Goal: Transaction & Acquisition: Purchase product/service

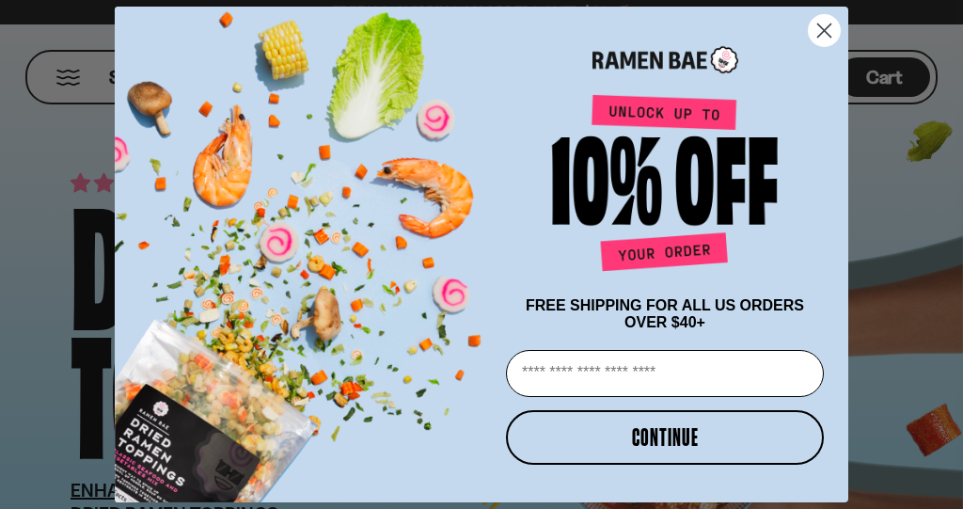
click at [595, 375] on input "Email" at bounding box center [665, 373] width 318 height 47
type input "**********"
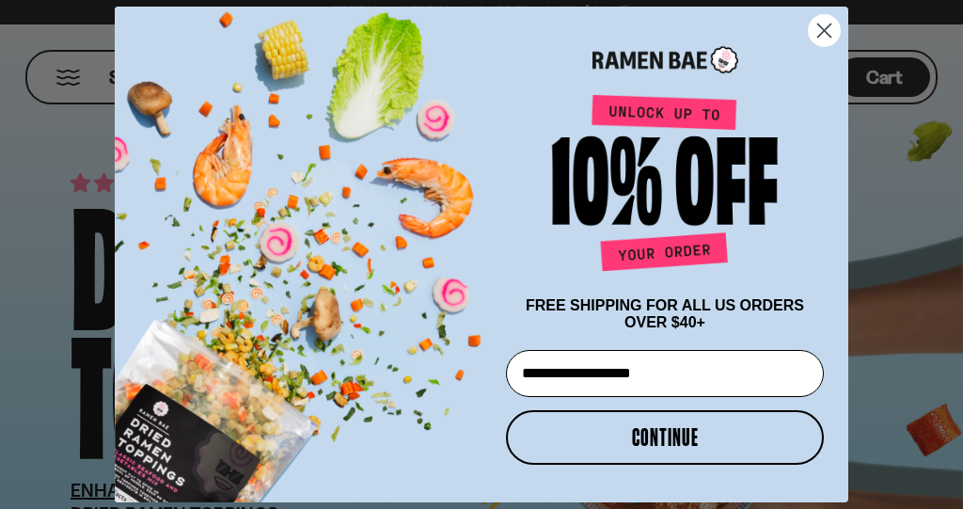
click at [695, 443] on button "CONTINUE" at bounding box center [665, 437] width 318 height 55
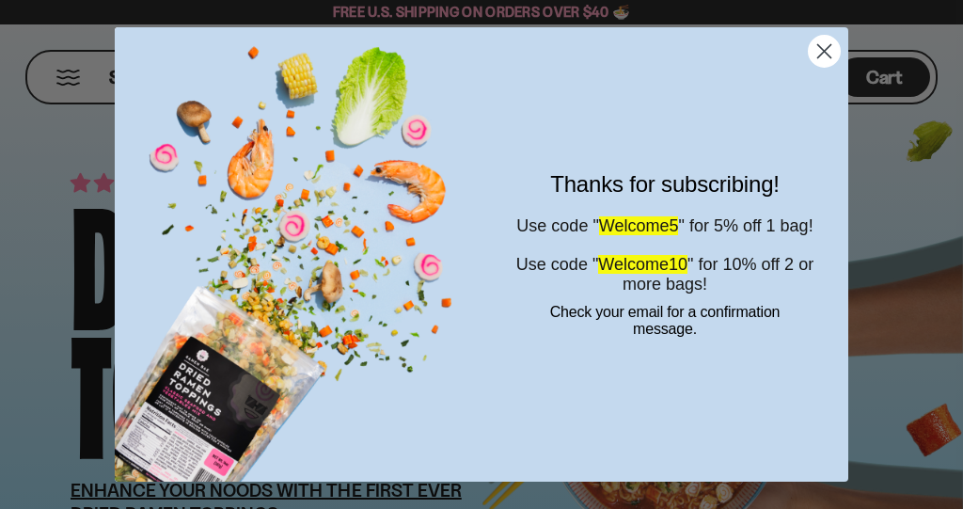
click at [666, 226] on span "Welcome5" at bounding box center [639, 225] width 80 height 19
click at [626, 218] on span "Welcome5" at bounding box center [639, 225] width 80 height 19
click at [822, 53] on circle "Close dialog" at bounding box center [824, 51] width 31 height 31
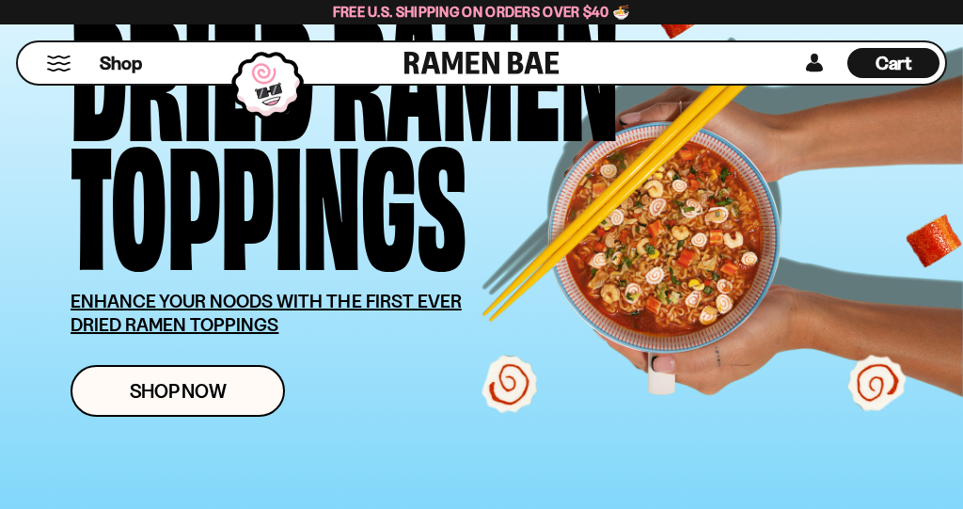
scroll to position [154, 0]
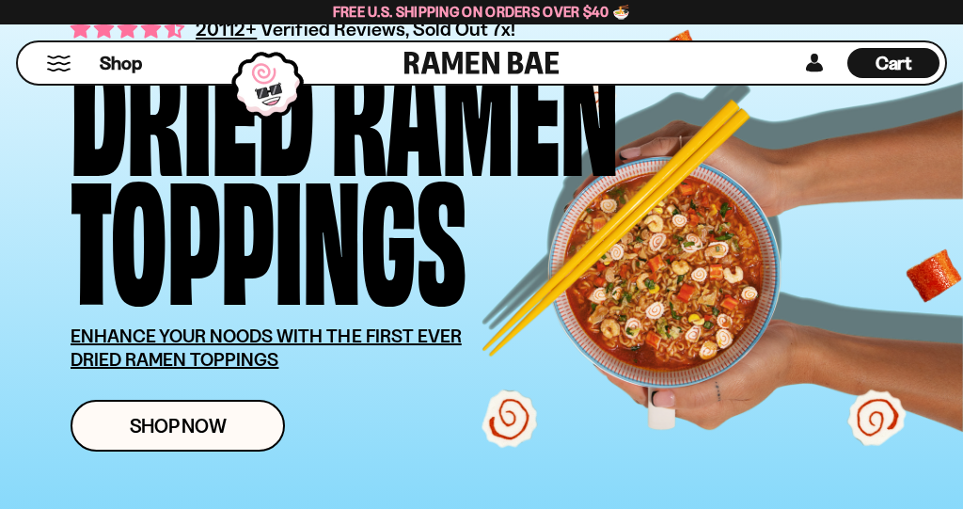
click at [233, 427] on link "Shop Now" at bounding box center [178, 426] width 214 height 52
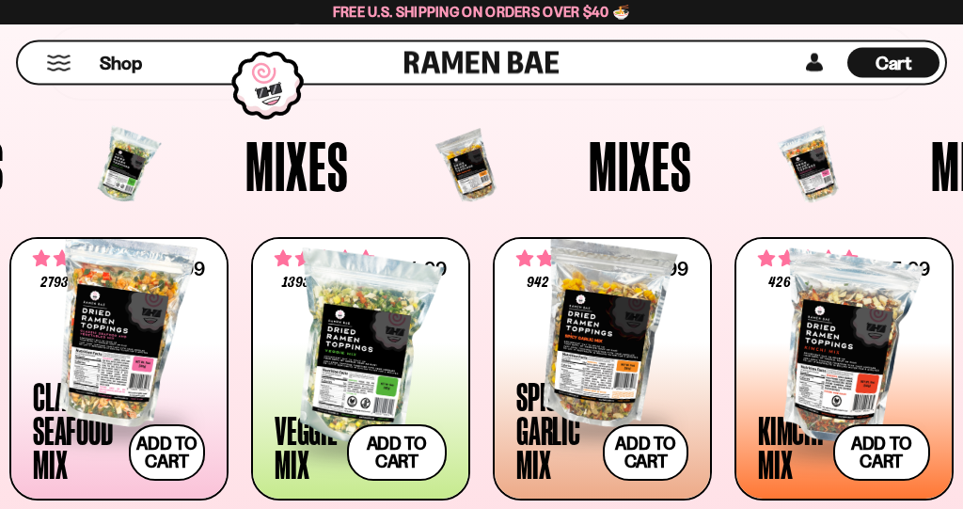
scroll to position [477, 0]
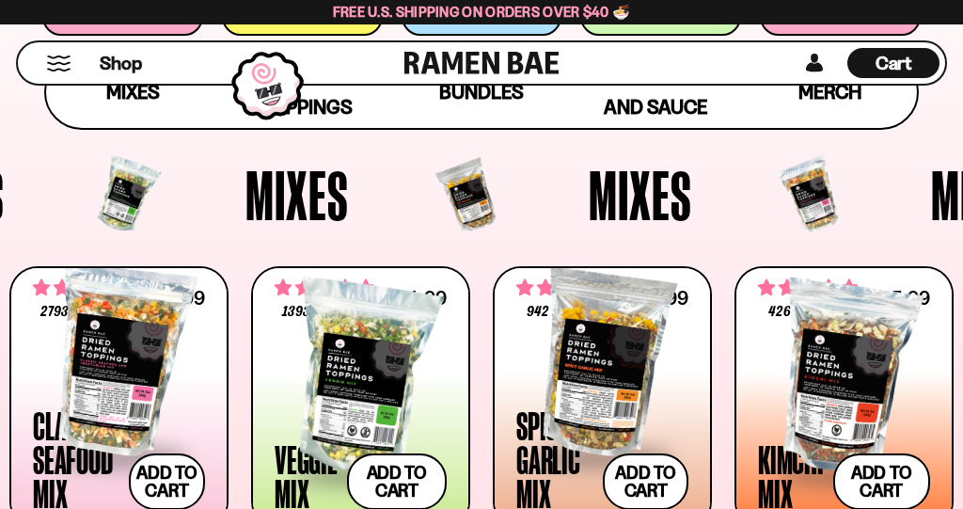
click at [287, 206] on span "Mixes" at bounding box center [296, 195] width 103 height 70
click at [119, 204] on div at bounding box center [125, 196] width 53 height 70
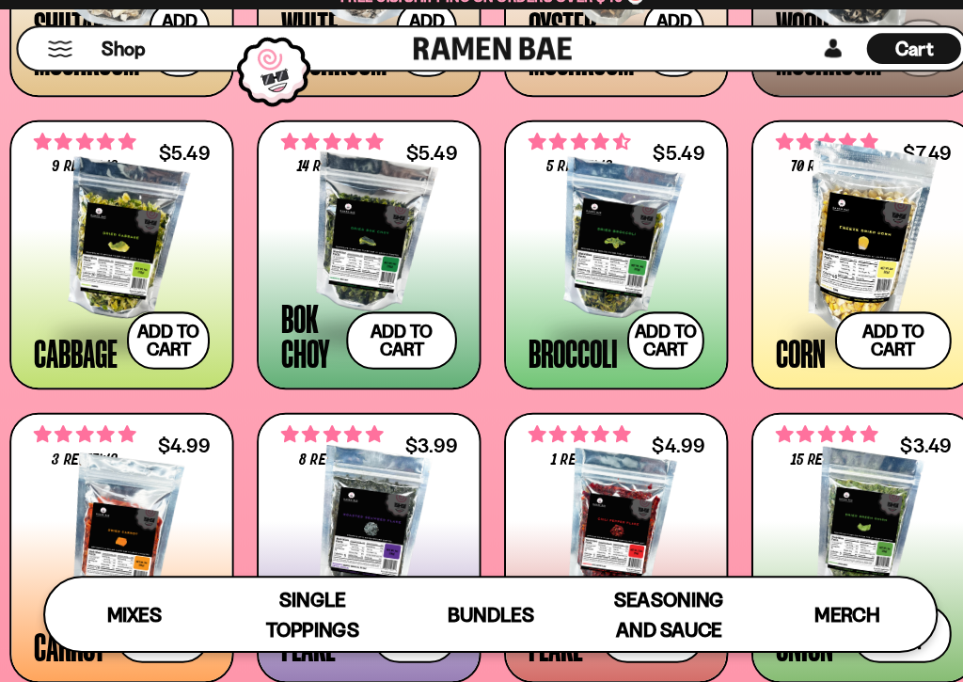
scroll to position [2150, 0]
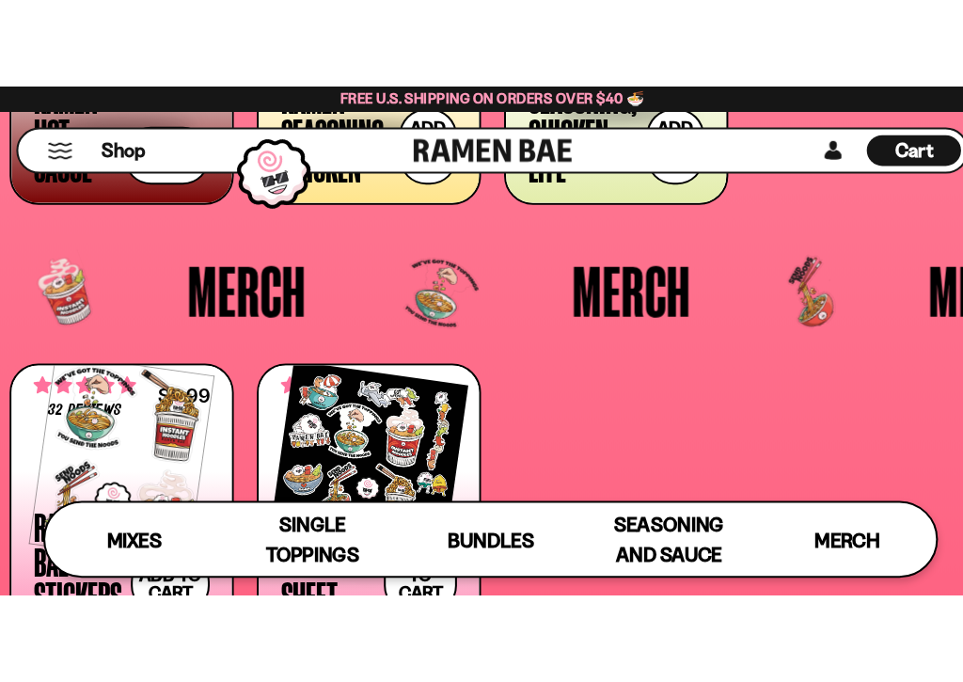
scroll to position [3648, 0]
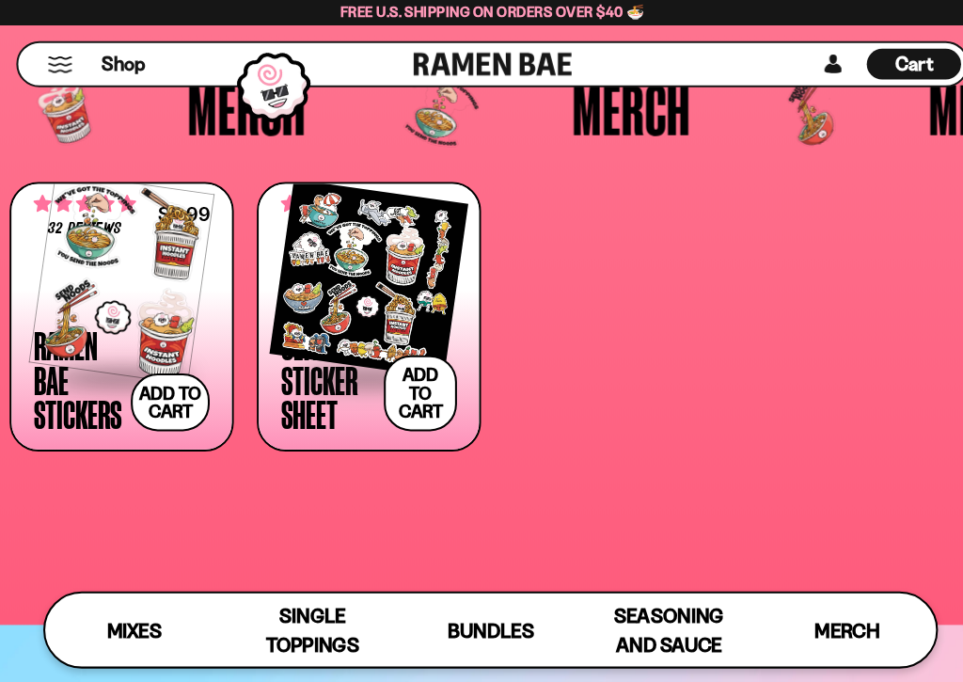
click at [131, 508] on span "Mixes" at bounding box center [131, 617] width 54 height 24
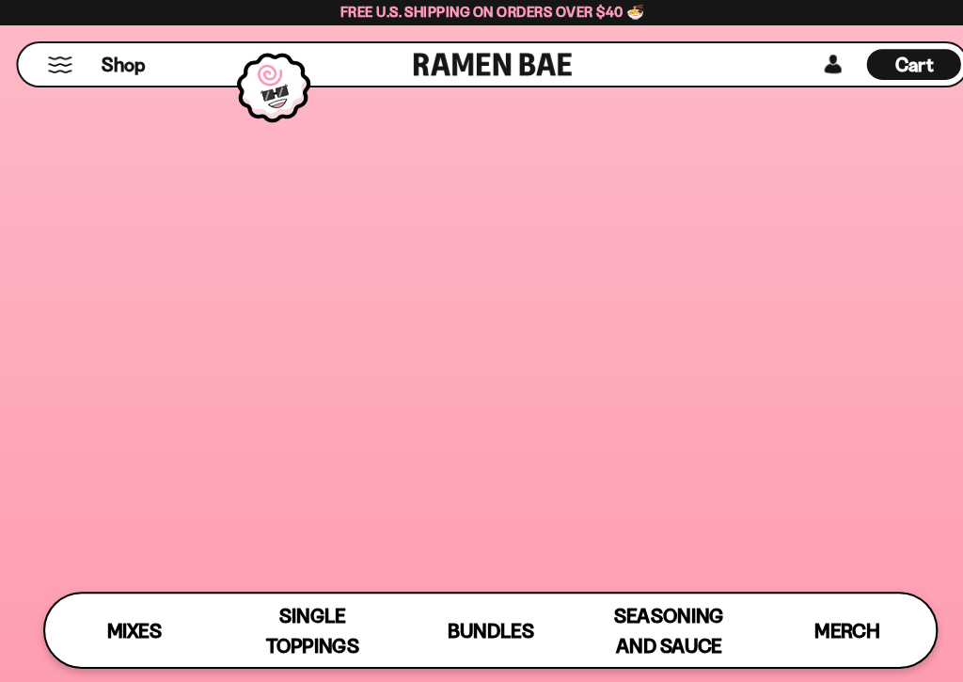
scroll to position [700, 0]
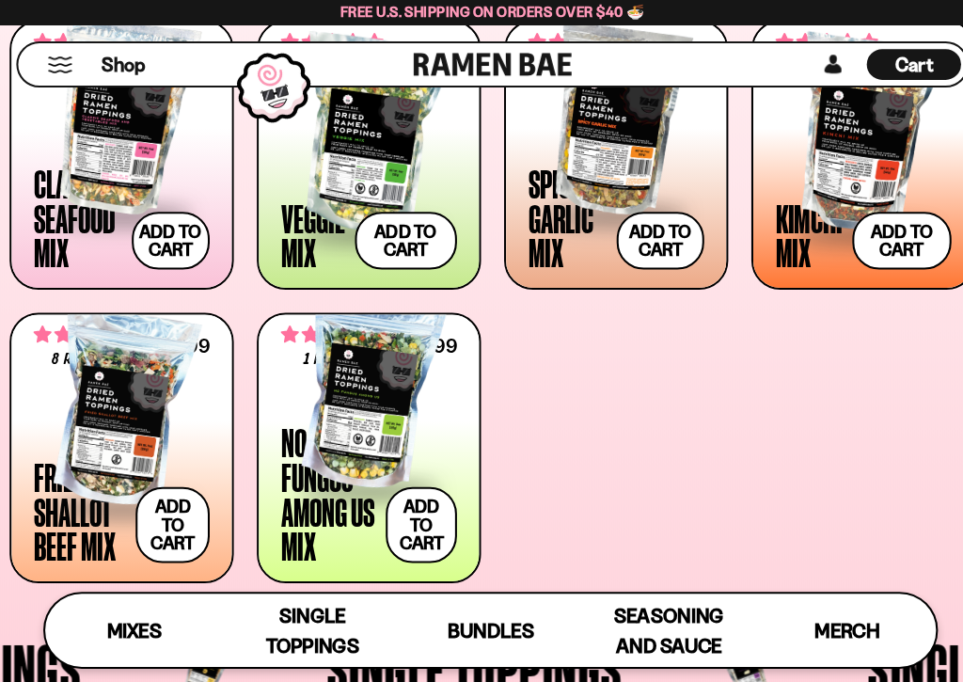
click at [646, 224] on button "Add to cart Add — Regular price $25.99 Regular price Sale price $25.99 Unit pri…" at bounding box center [646, 235] width 86 height 56
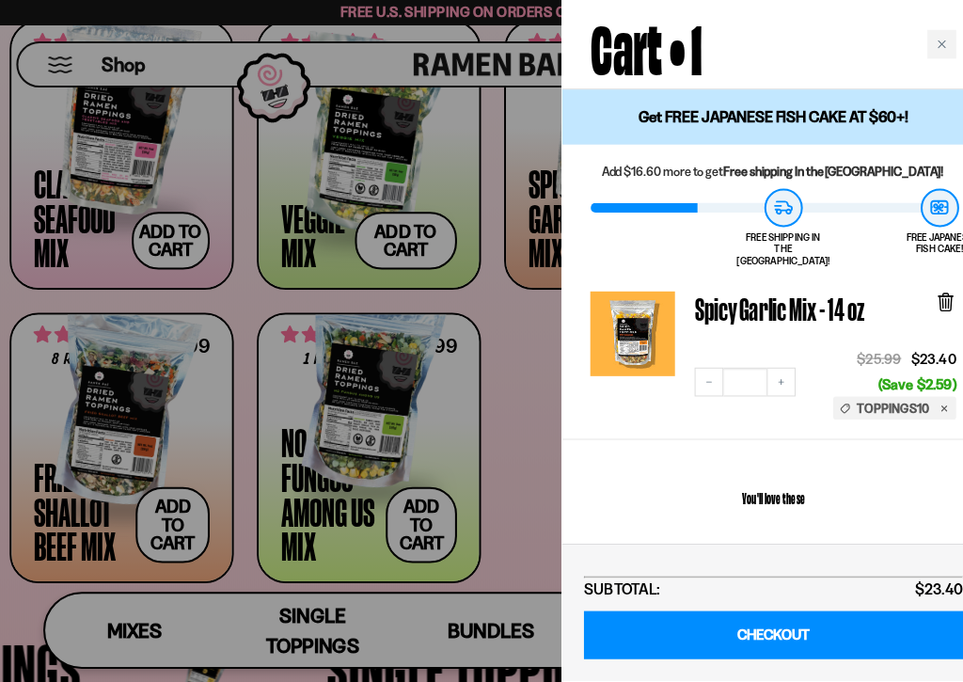
click at [923, 290] on icon at bounding box center [924, 297] width 11 height 14
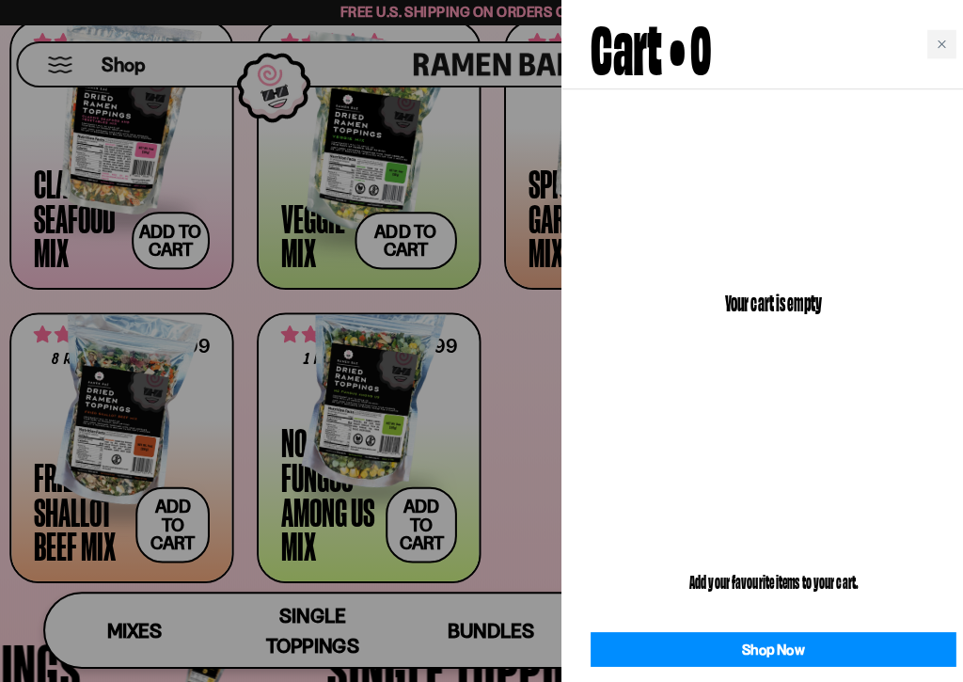
click at [502, 483] on div at bounding box center [481, 341] width 963 height 682
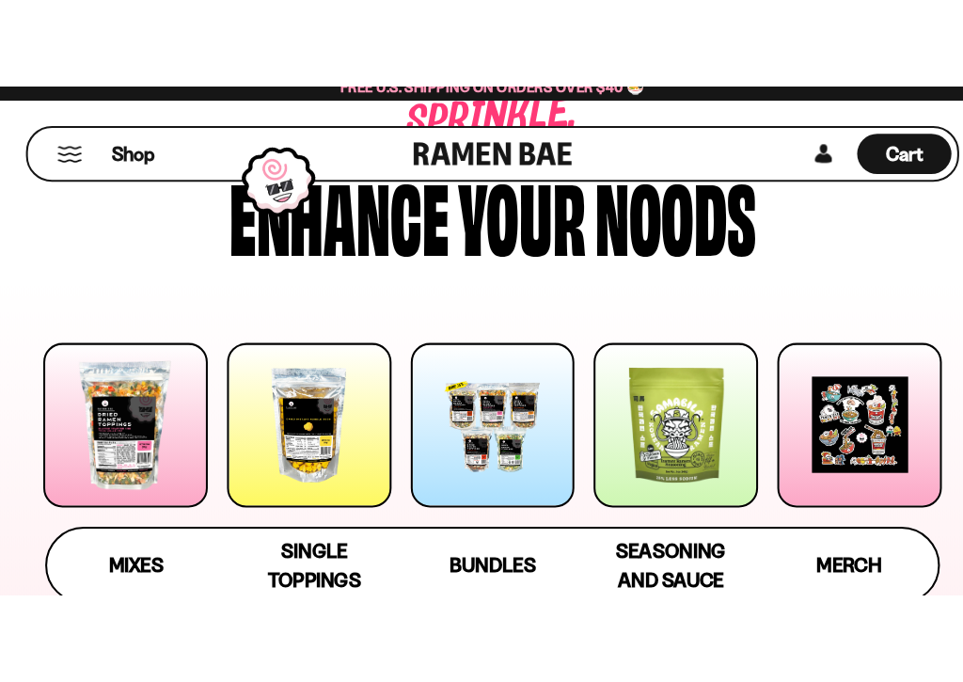
scroll to position [124, 0]
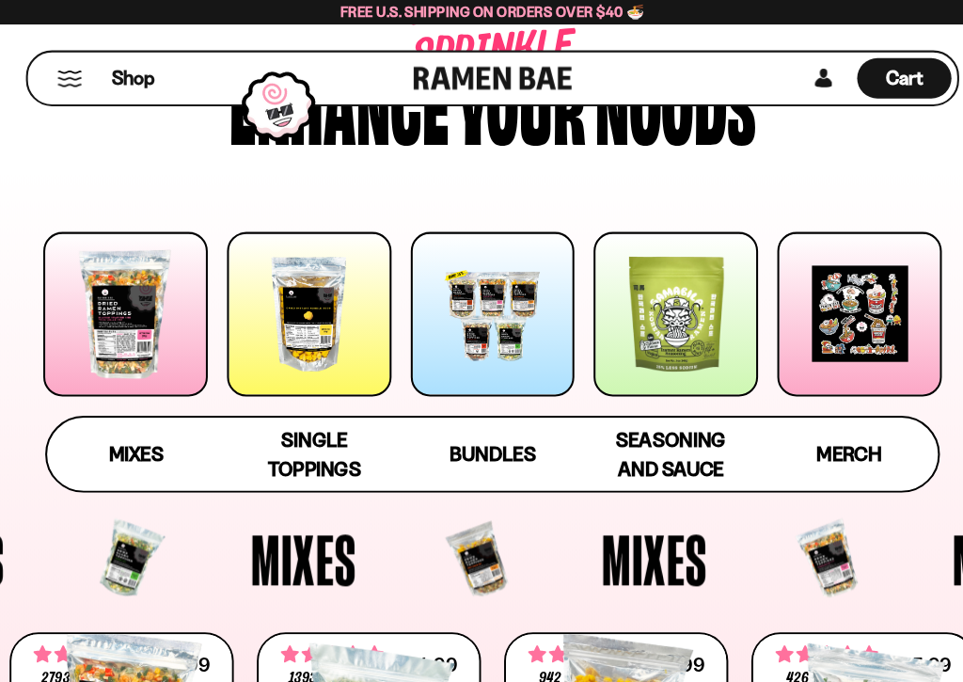
click at [504, 316] on div at bounding box center [481, 308] width 161 height 161
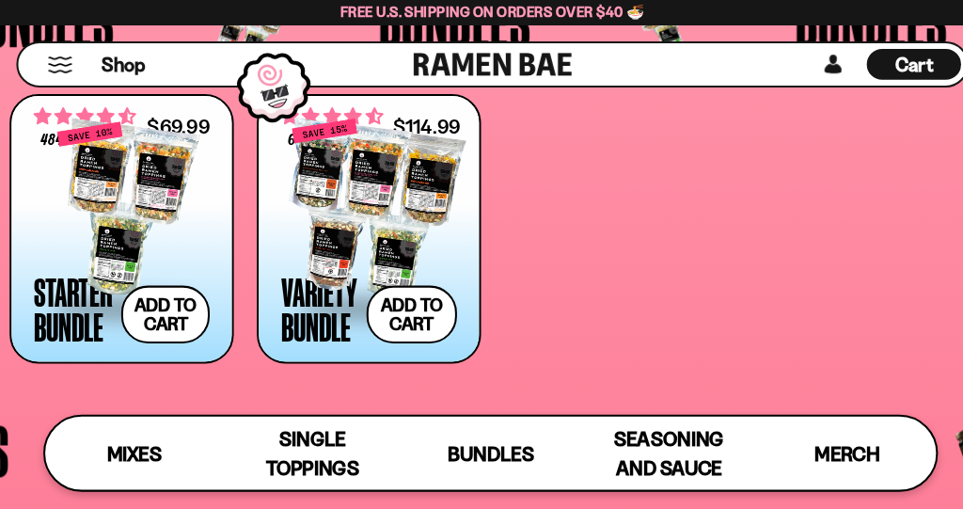
scroll to position [2896, 0]
click at [302, 439] on span "Single Toppings" at bounding box center [305, 443] width 91 height 53
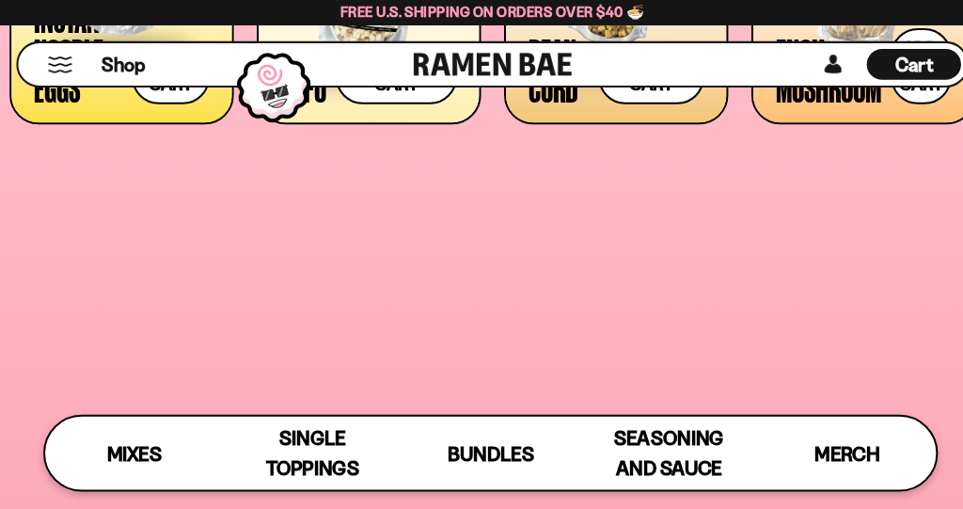
scroll to position [1405, 0]
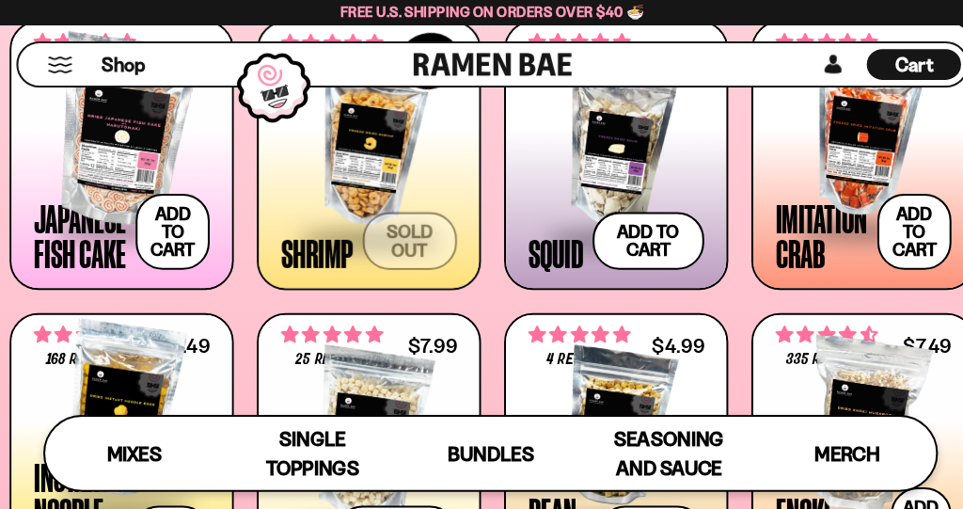
click at [498, 434] on span "Bundles" at bounding box center [479, 444] width 85 height 24
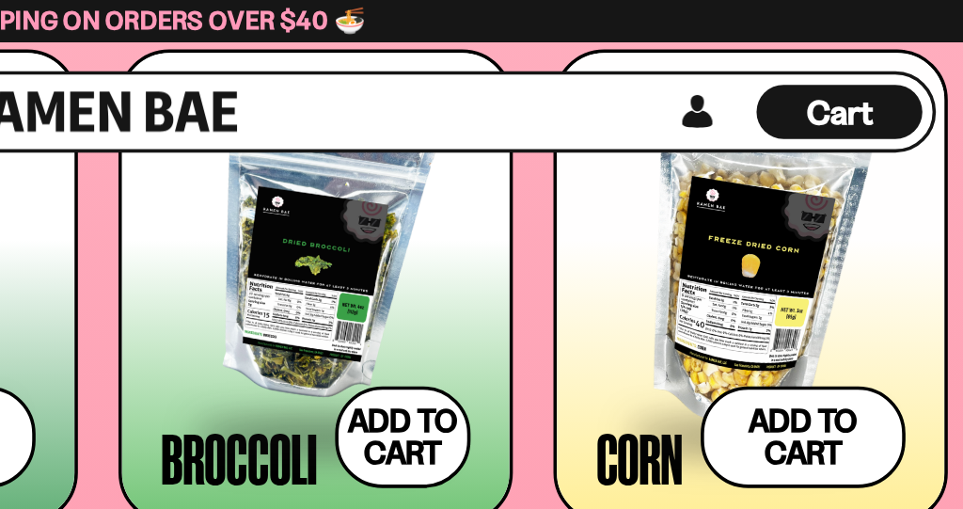
scroll to position [2299, 0]
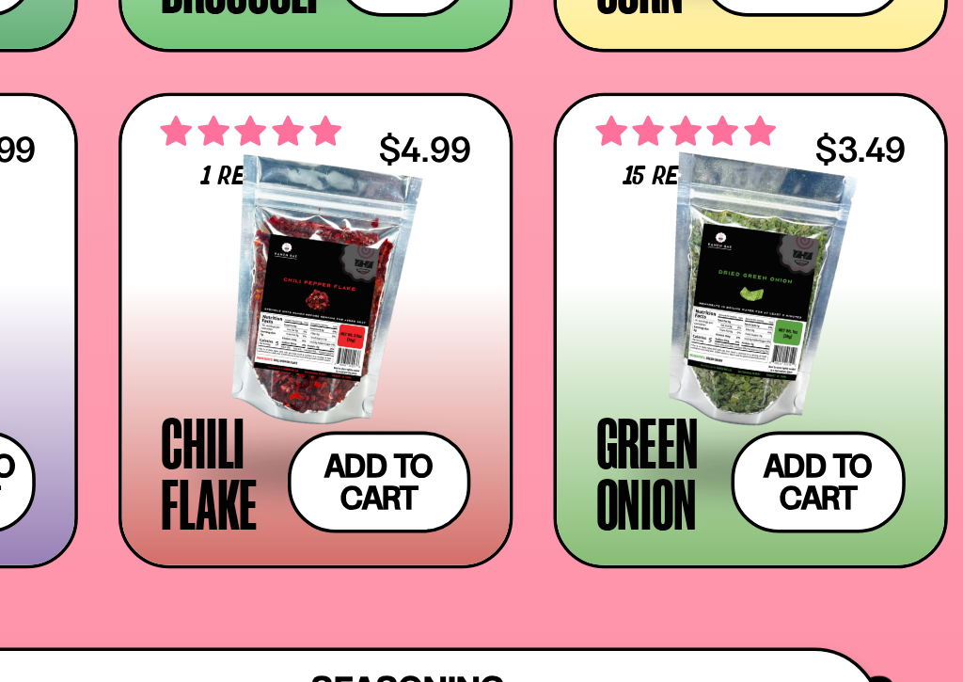
click at [833, 458] on button "Add to cart Add — Regular price $3.49 Regular price Sale price $3.49 Unit price…" at bounding box center [881, 486] width 97 height 56
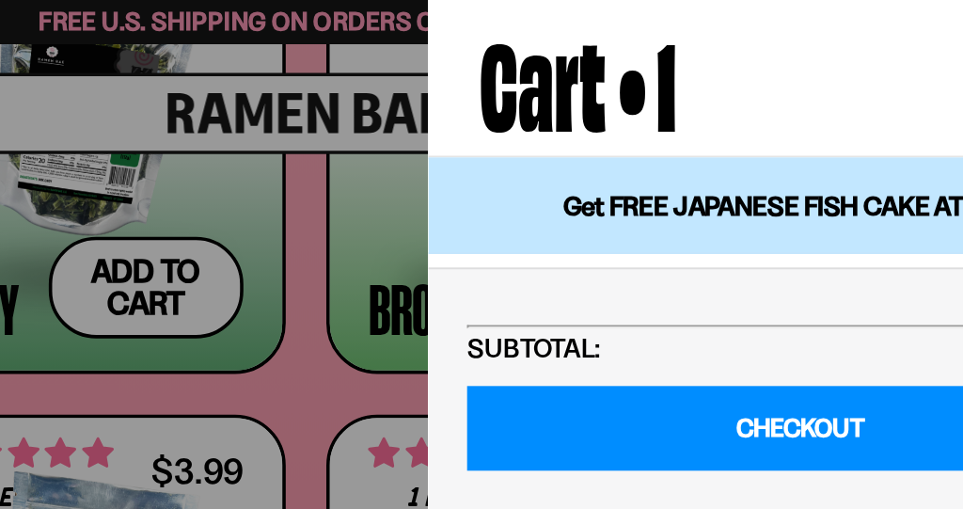
scroll to position [2338, 0]
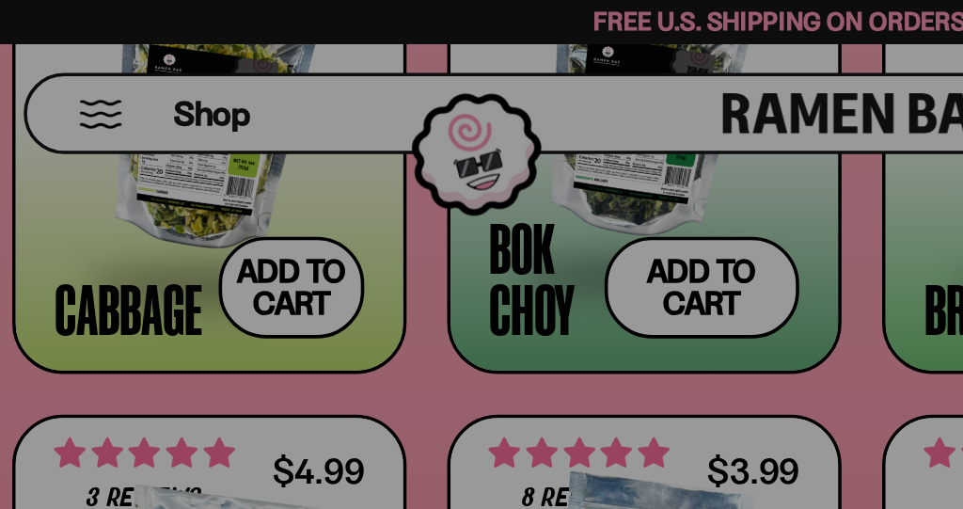
click at [449, 233] on div at bounding box center [481, 254] width 963 height 509
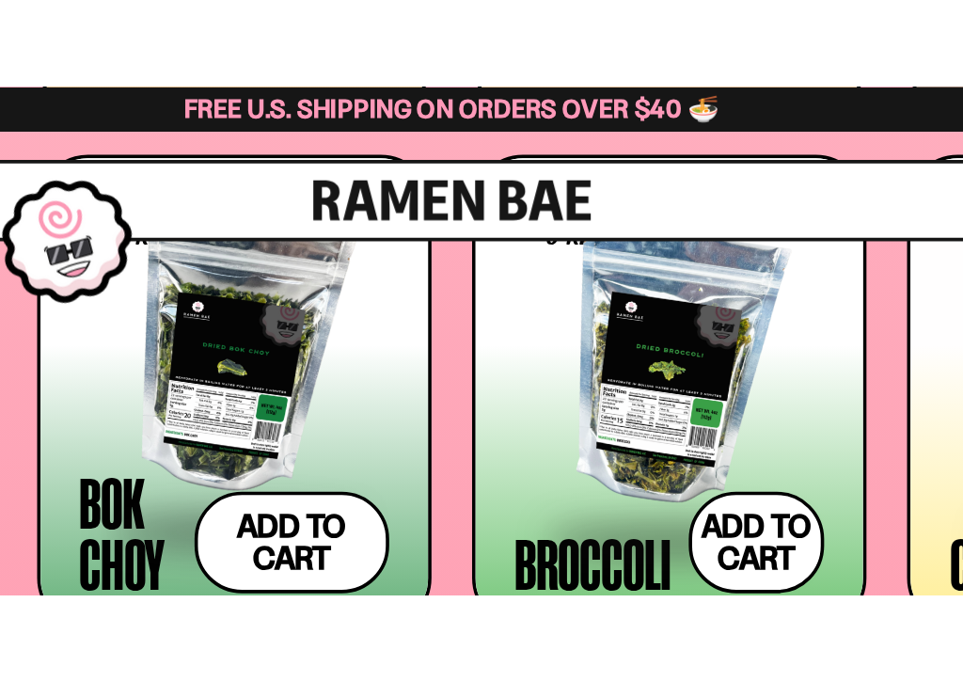
scroll to position [2244, 0]
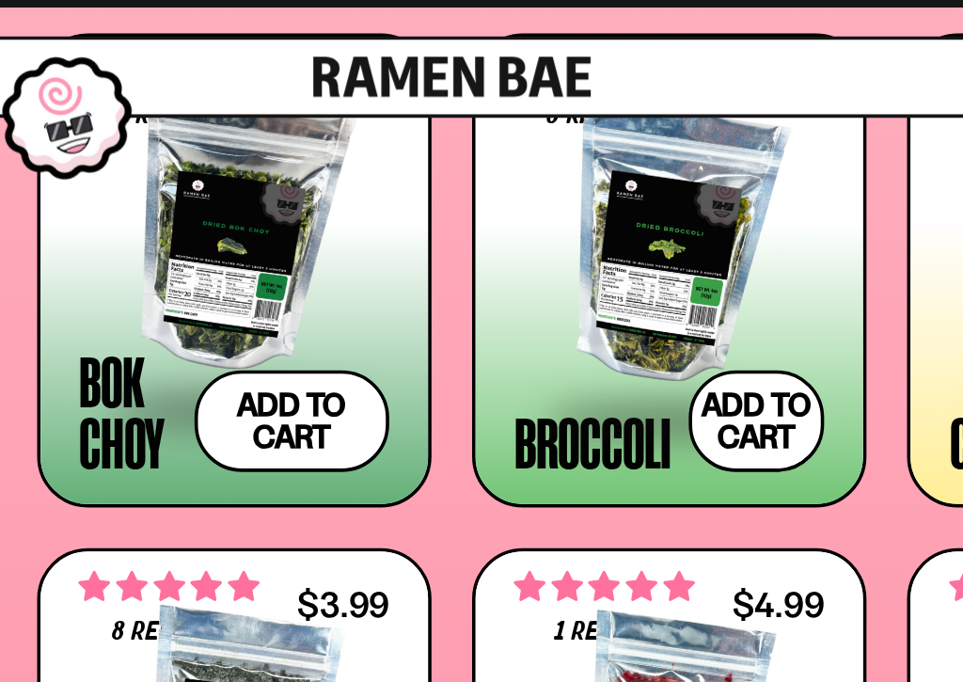
click at [339, 233] on button "Add to cart Add — Regular price $5.49 Regular price Sale price $5.49 Unit price…" at bounding box center [393, 254] width 108 height 56
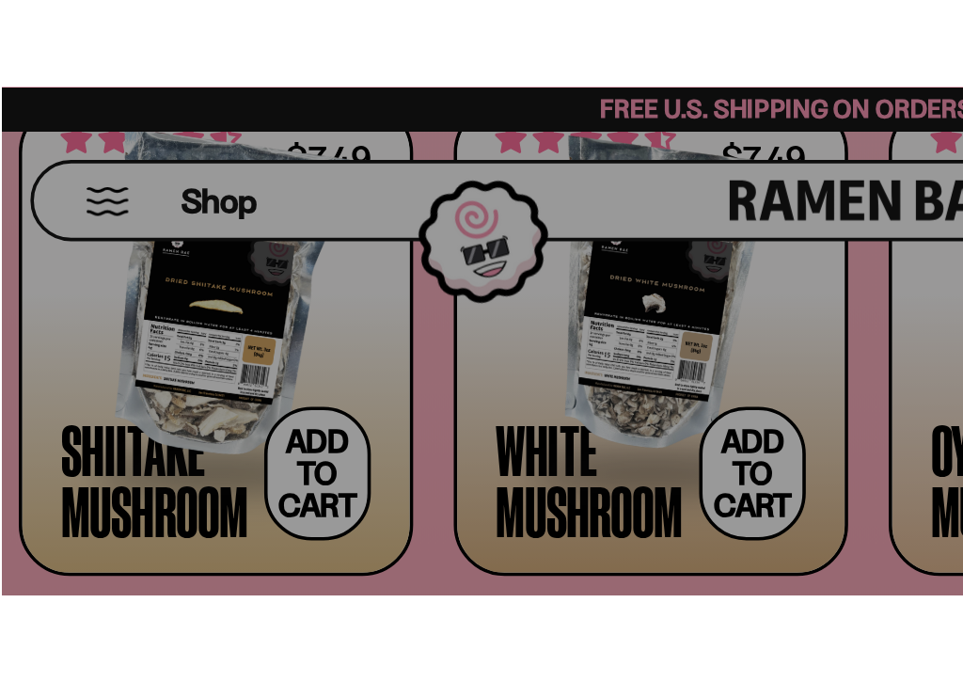
scroll to position [1988, 0]
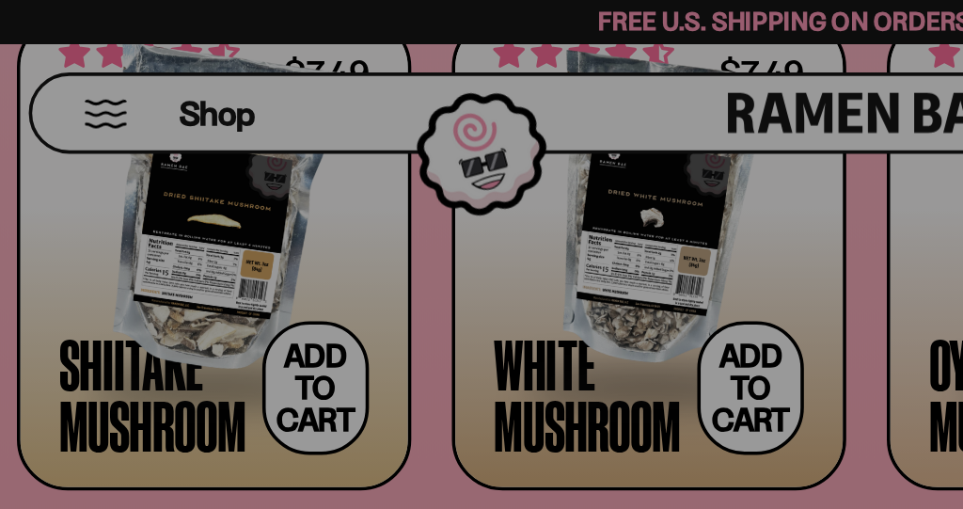
click at [452, 234] on div at bounding box center [481, 254] width 963 height 509
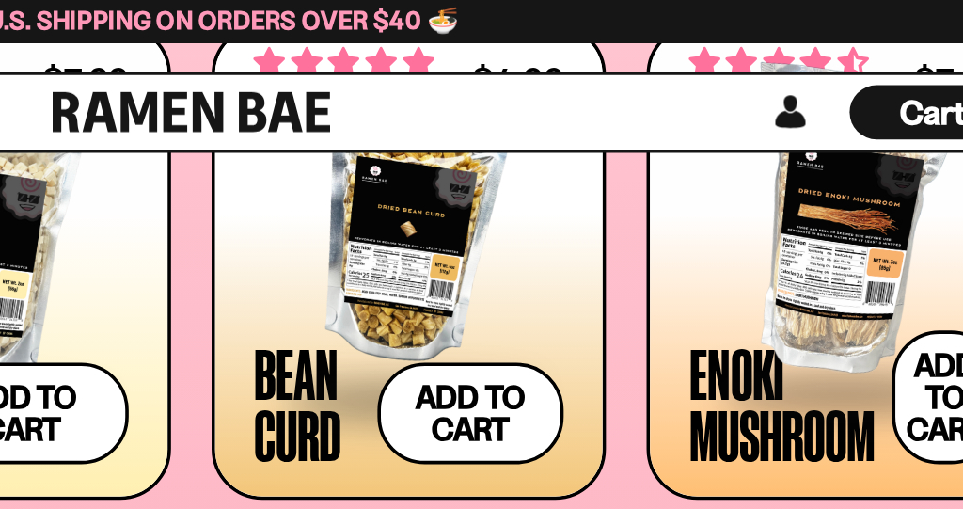
scroll to position [1684, 0]
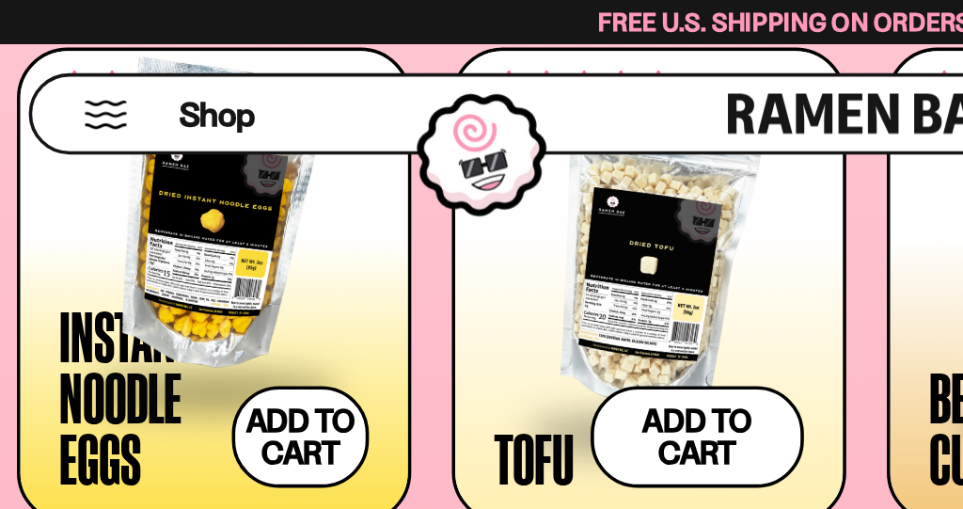
click at [310, 226] on span at bounding box center [361, 242] width 172 height 66
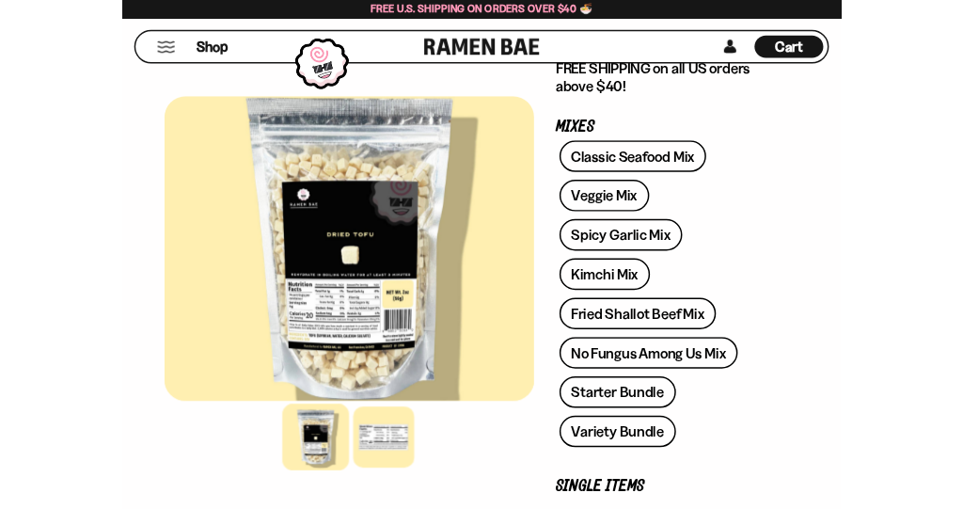
scroll to position [242, 0]
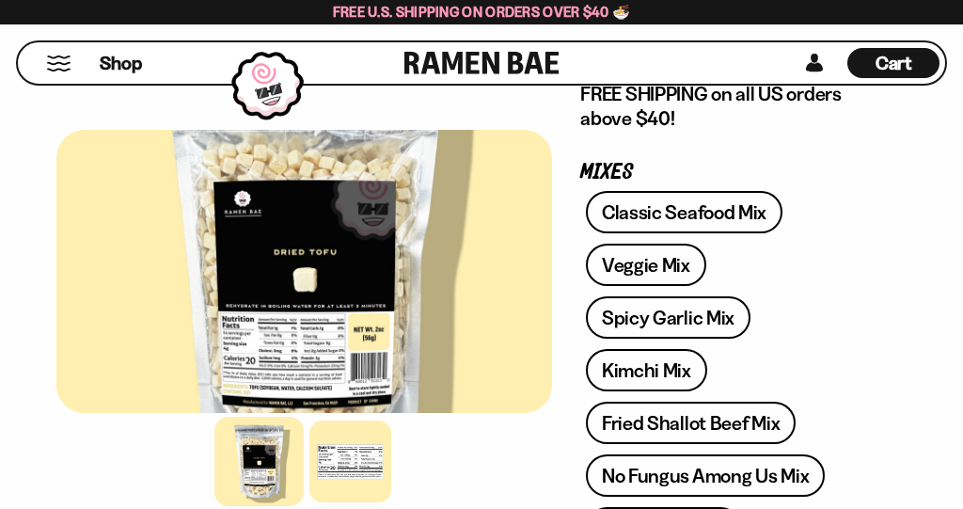
click at [354, 458] on div at bounding box center [350, 461] width 82 height 82
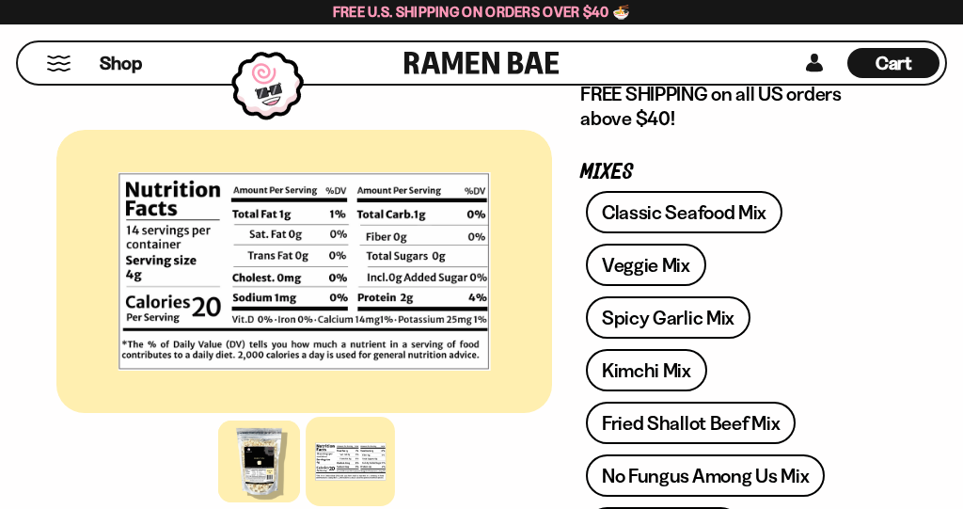
click at [713, 320] on link "Spicy Garlic Mix" at bounding box center [668, 317] width 165 height 42
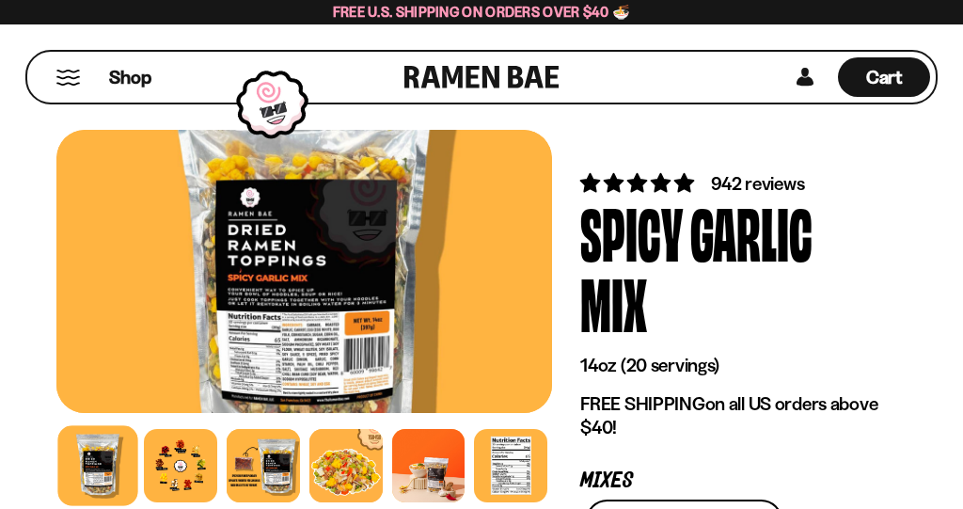
click at [349, 457] on div at bounding box center [345, 465] width 73 height 73
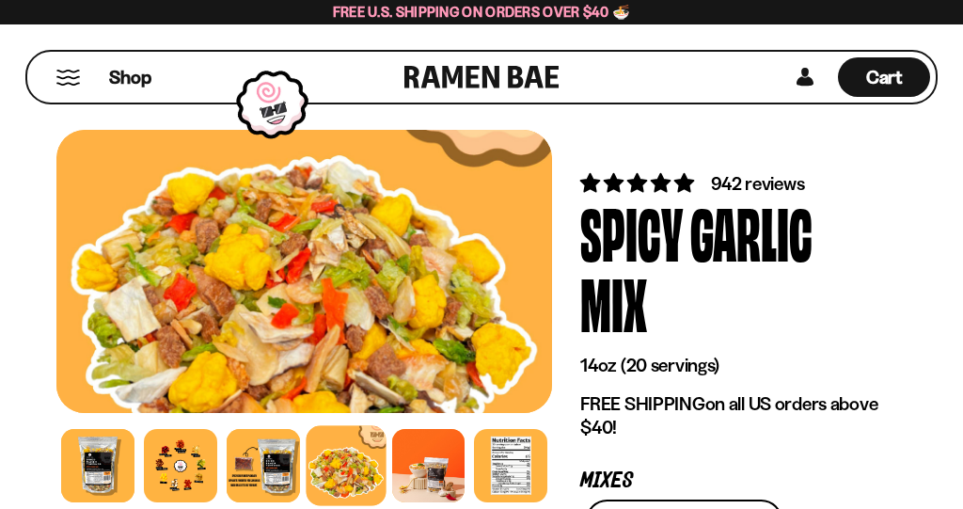
click at [425, 450] on div at bounding box center [428, 465] width 73 height 73
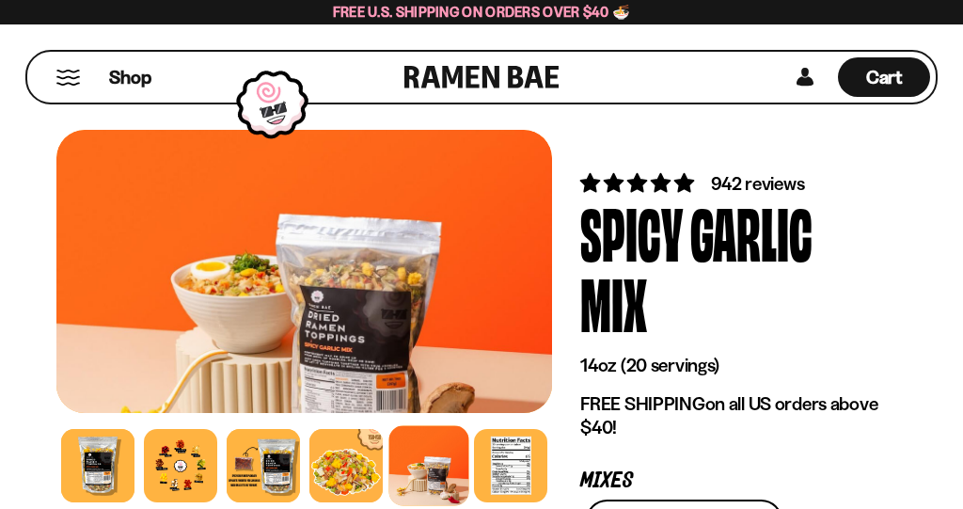
click at [507, 469] on div at bounding box center [510, 465] width 73 height 73
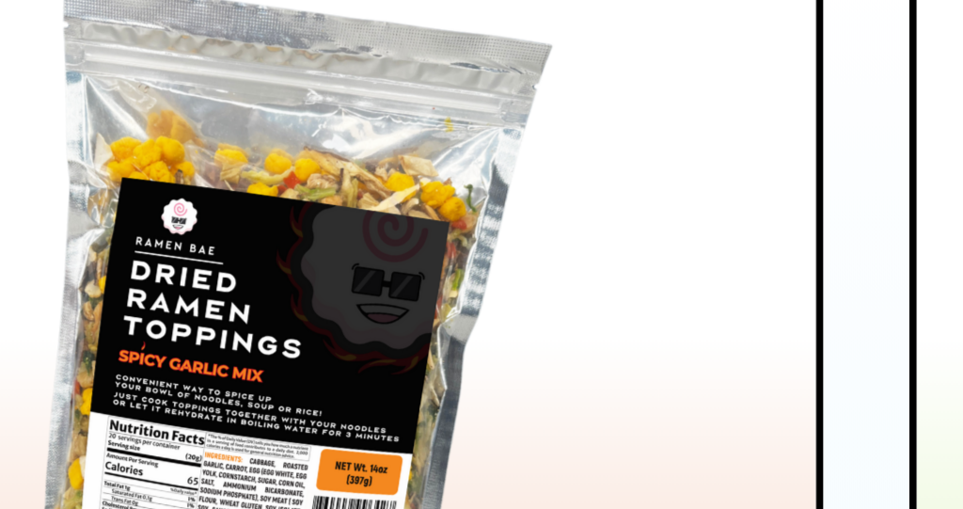
scroll to position [888, 0]
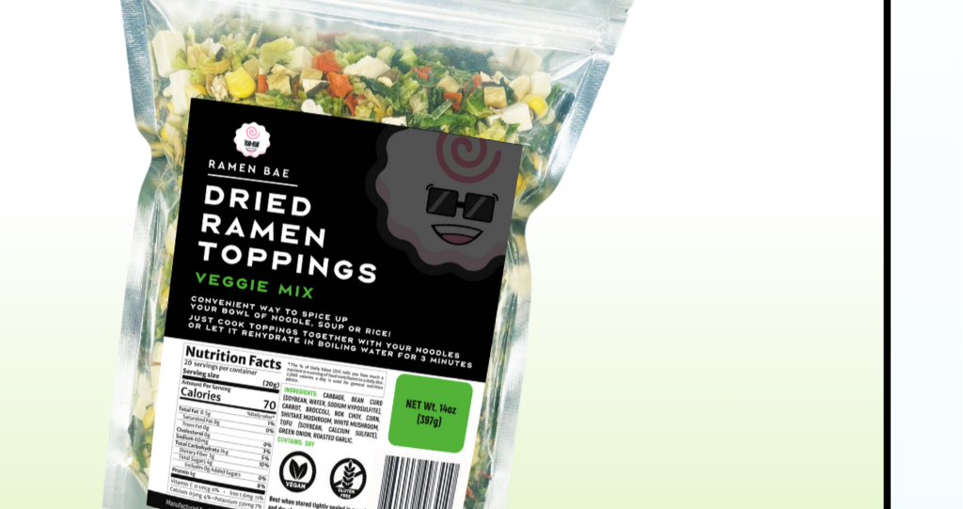
click at [674, 197] on div at bounding box center [797, 291] width 246 height 188
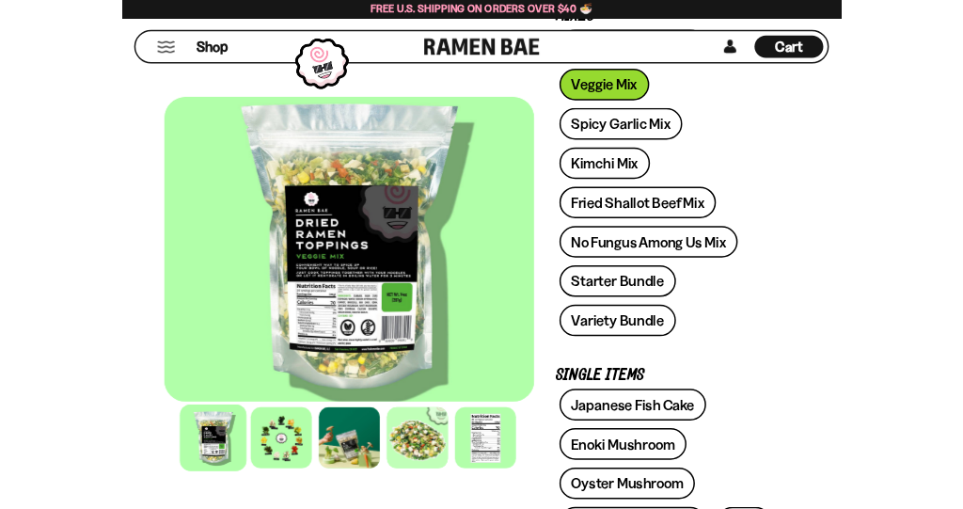
scroll to position [388, 0]
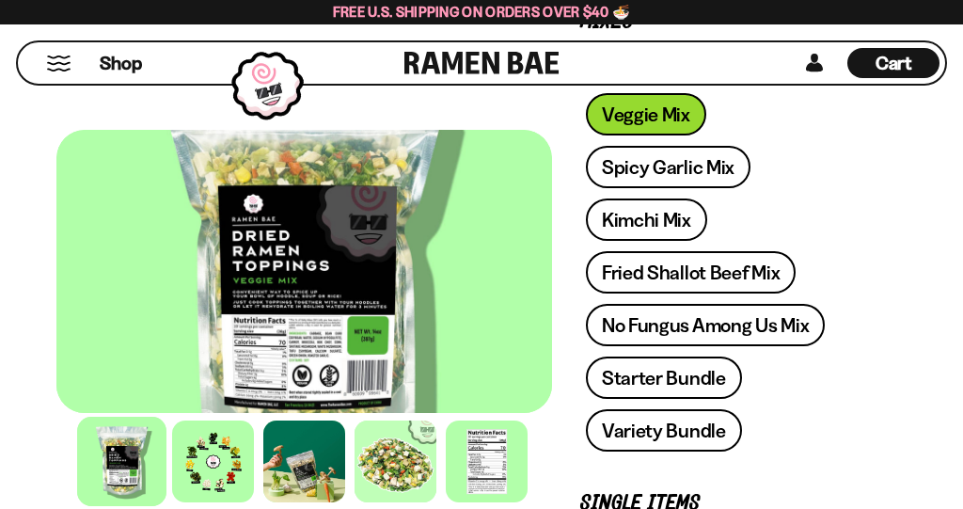
click at [486, 458] on div at bounding box center [487, 461] width 82 height 82
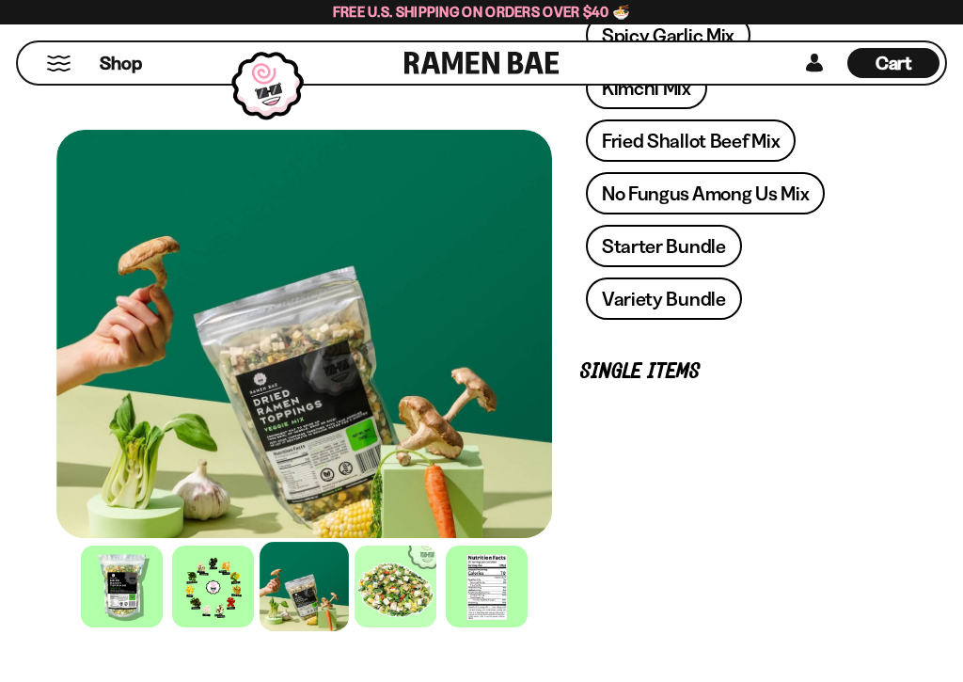
scroll to position [581, 0]
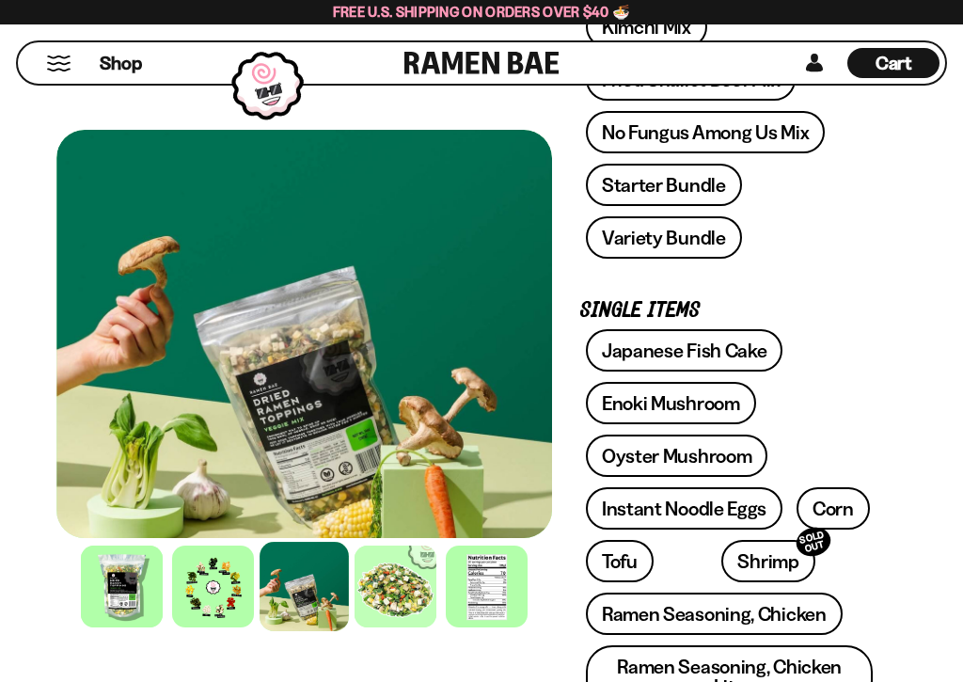
click at [212, 581] on div at bounding box center [213, 586] width 82 height 82
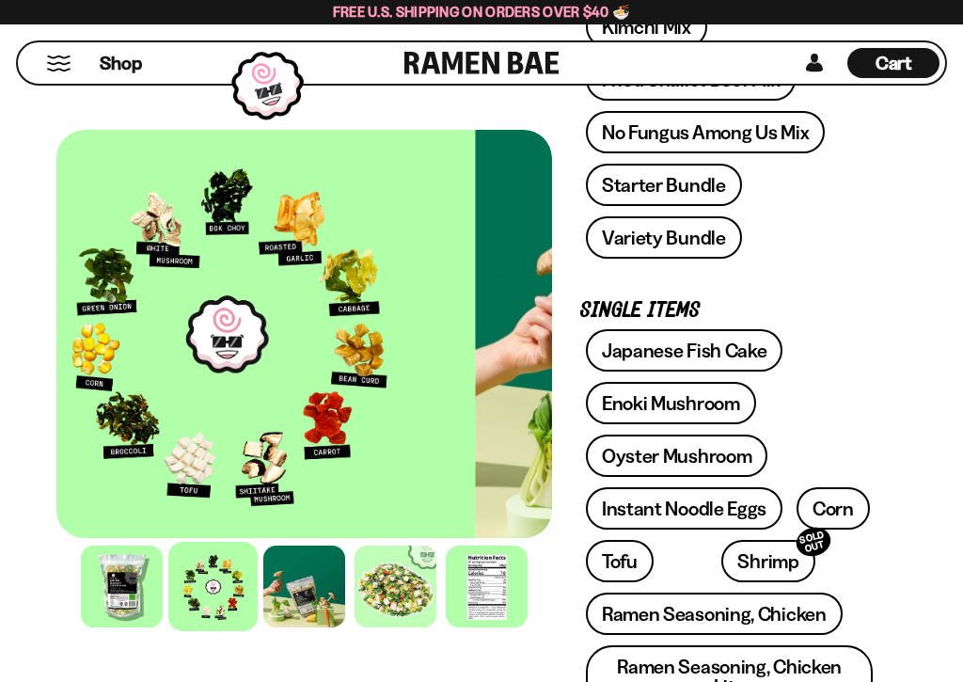
click at [213, 587] on div at bounding box center [212, 586] width 89 height 89
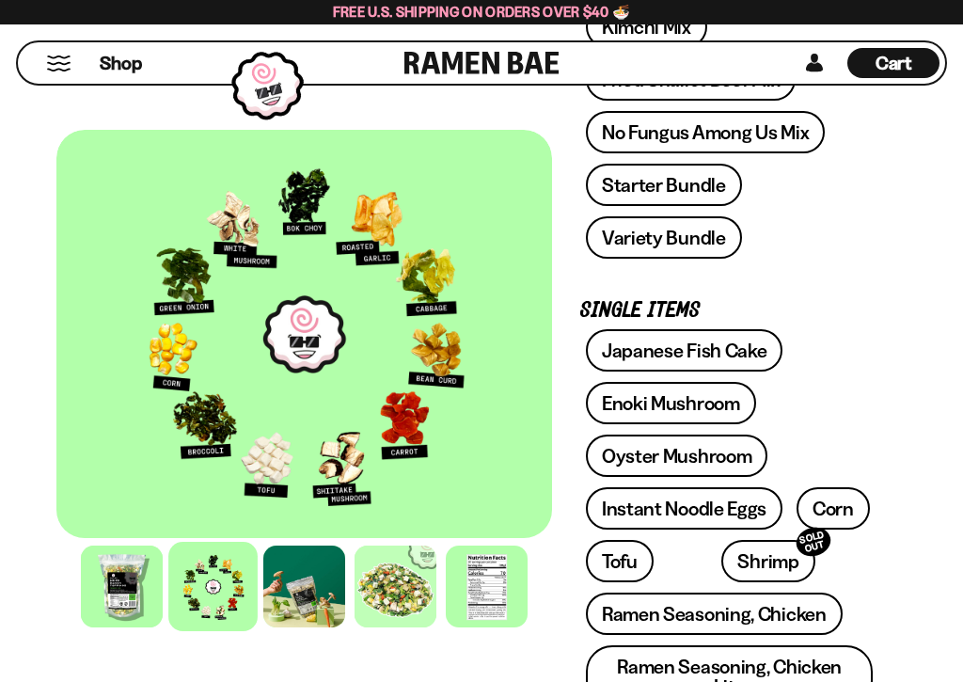
click at [126, 586] on div at bounding box center [122, 586] width 82 height 82
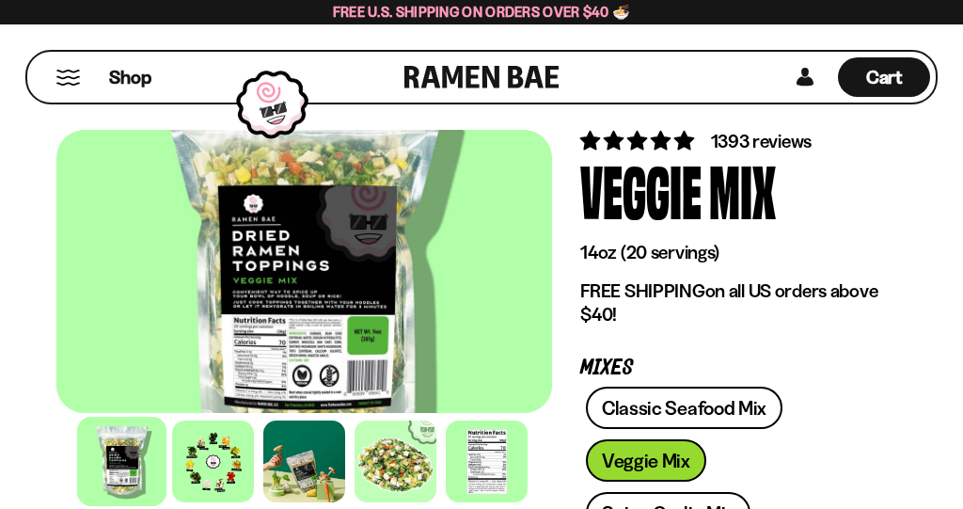
scroll to position [0, 0]
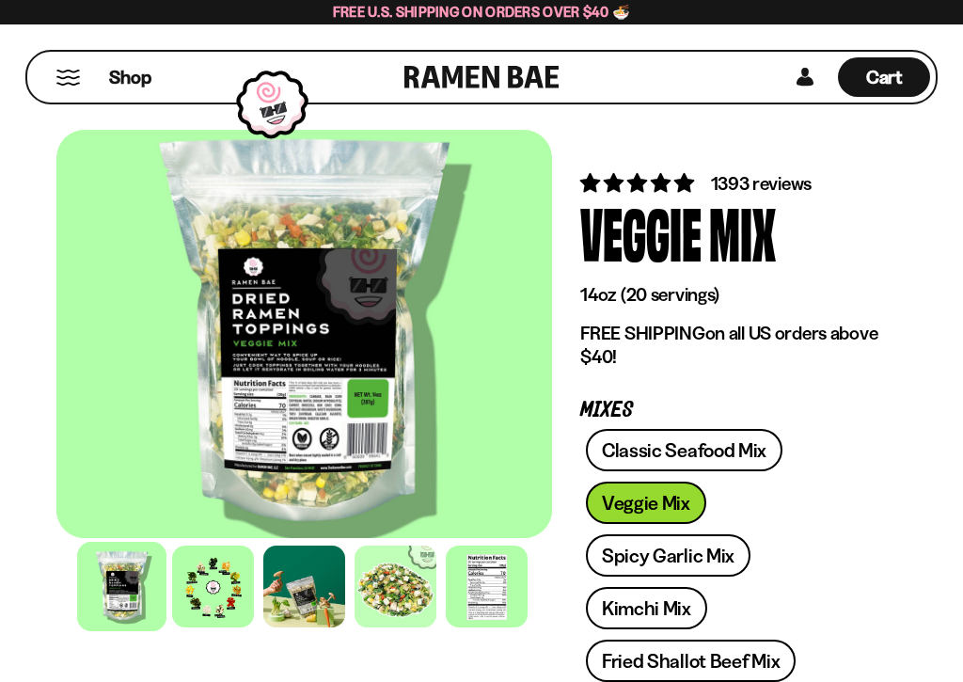
click at [890, 69] on span "Cart" at bounding box center [884, 77] width 37 height 23
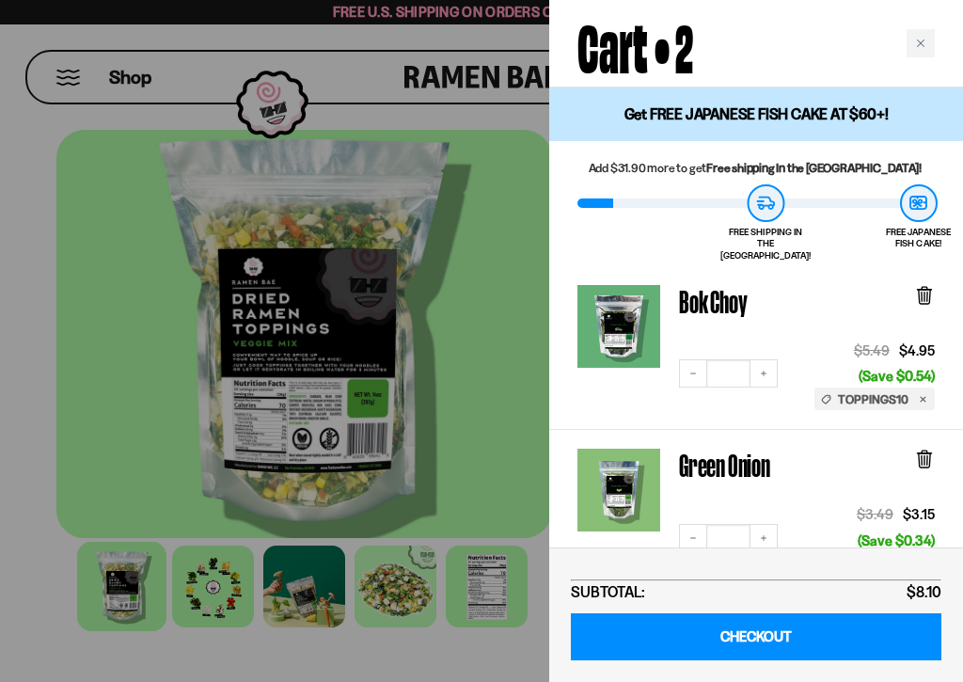
click at [469, 447] on div at bounding box center [481, 341] width 963 height 682
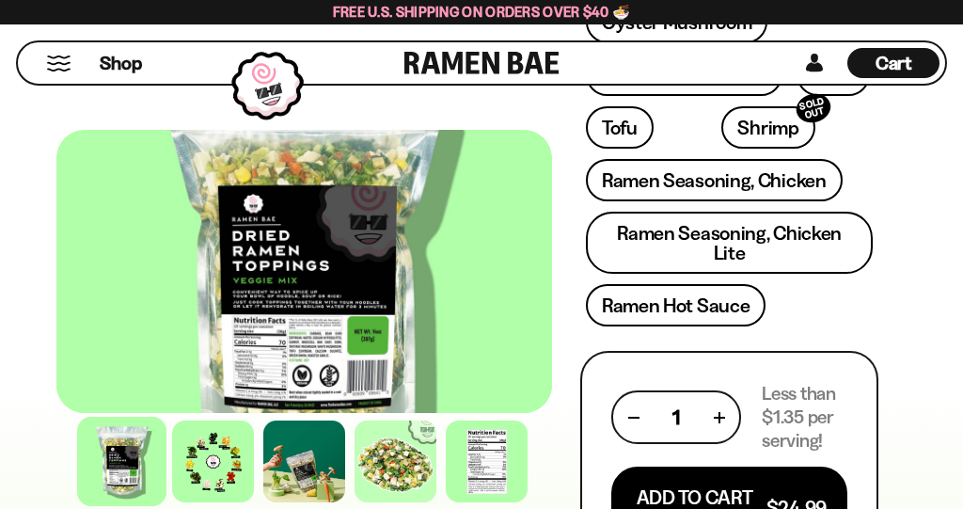
scroll to position [1014, 0]
click at [802, 181] on link "Ramen Seasoning, Chicken" at bounding box center [714, 181] width 257 height 42
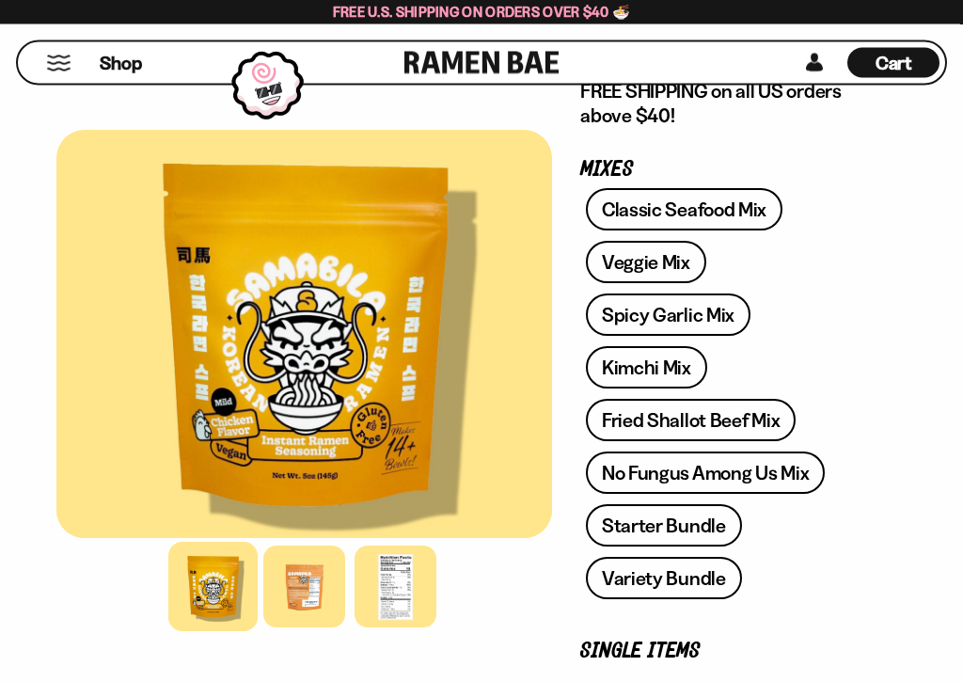
scroll to position [386, 0]
click at [716, 309] on link "Spicy Garlic Mix" at bounding box center [668, 314] width 165 height 42
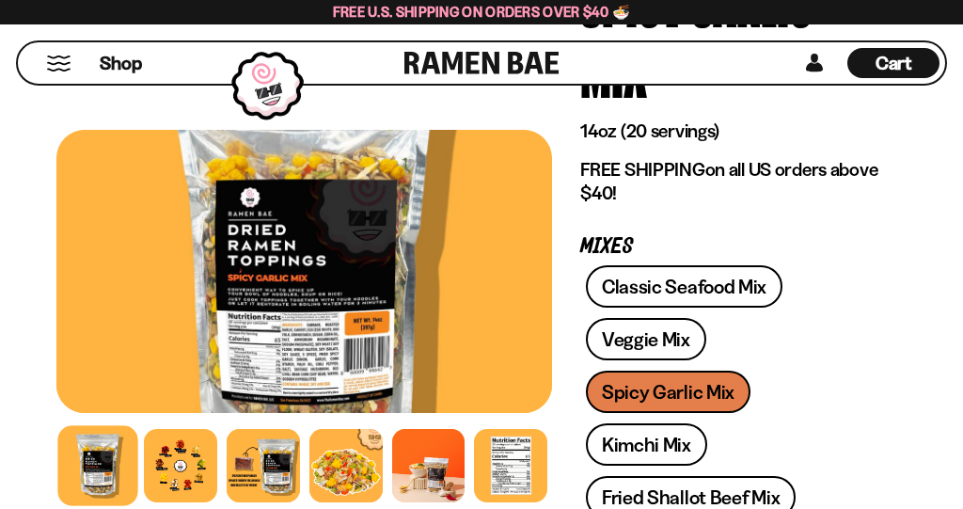
scroll to position [233, 0]
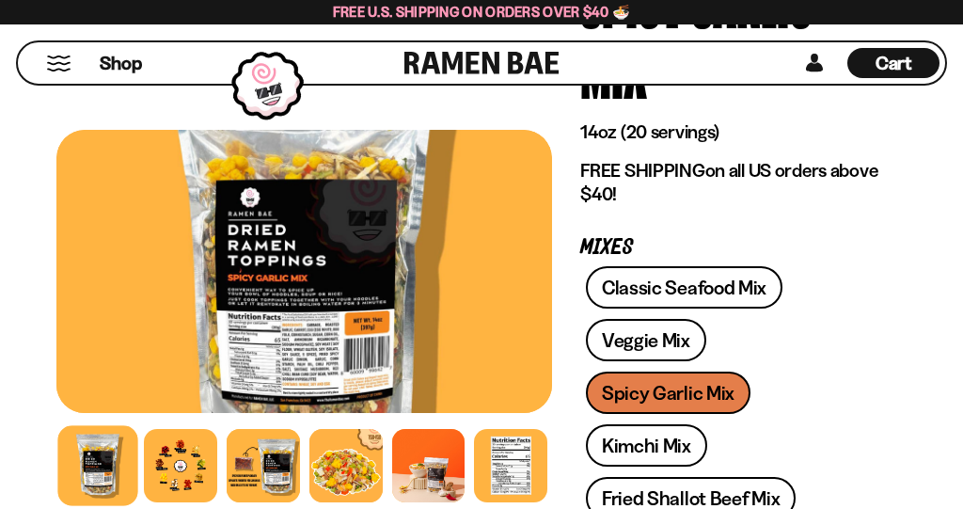
click at [671, 327] on link "Veggie Mix" at bounding box center [646, 340] width 120 height 42
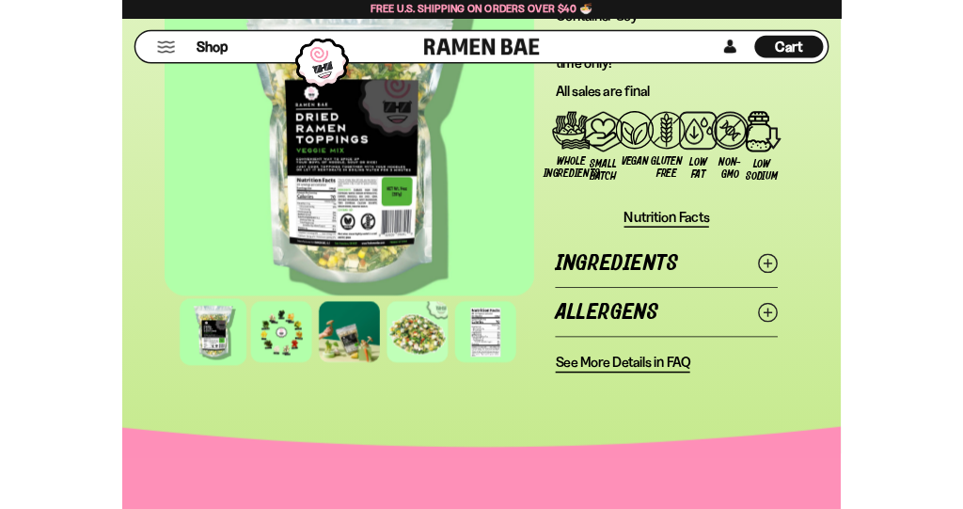
scroll to position [2206, 0]
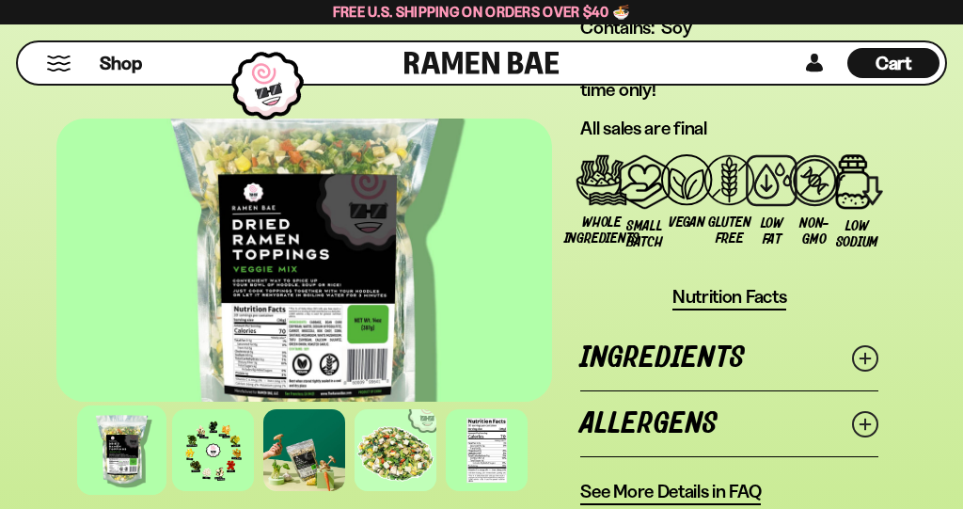
click at [417, 464] on div at bounding box center [395, 450] width 82 height 82
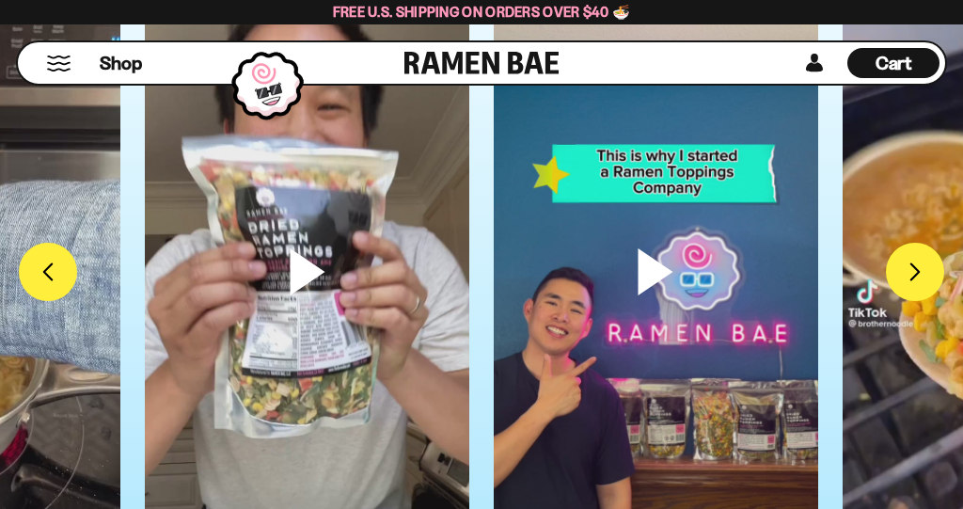
scroll to position [6030, 0]
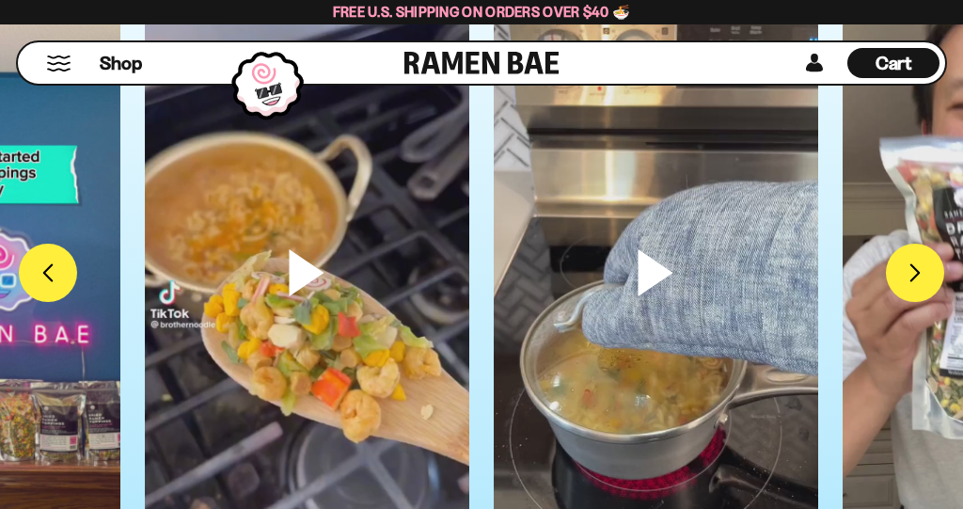
click at [295, 268] on video at bounding box center [307, 304] width 324 height 576
click at [653, 282] on video at bounding box center [656, 304] width 324 height 576
click at [376, 450] on video at bounding box center [307, 304] width 324 height 576
click at [649, 274] on video at bounding box center [656, 304] width 324 height 576
click at [664, 385] on video at bounding box center [656, 304] width 324 height 576
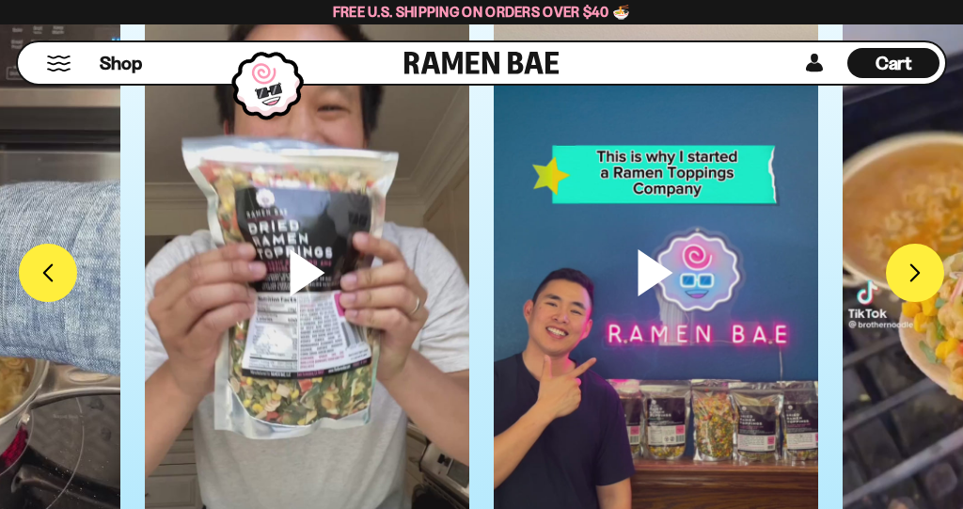
click at [306, 275] on div at bounding box center [307, 272] width 349 height 513
click at [307, 269] on video at bounding box center [307, 304] width 324 height 576
click at [305, 291] on video at bounding box center [307, 304] width 324 height 576
click at [306, 273] on video at bounding box center [307, 304] width 324 height 576
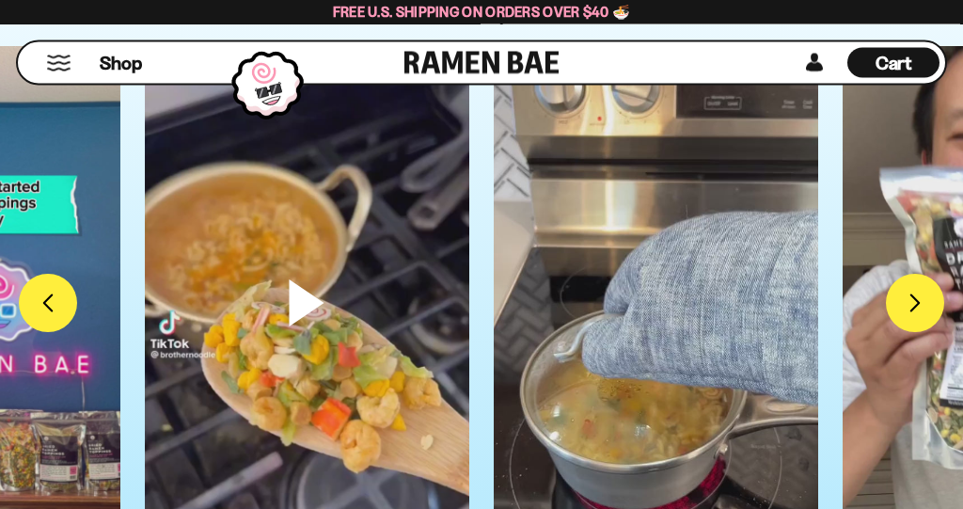
scroll to position [6000, 0]
click at [668, 323] on video at bounding box center [656, 334] width 324 height 576
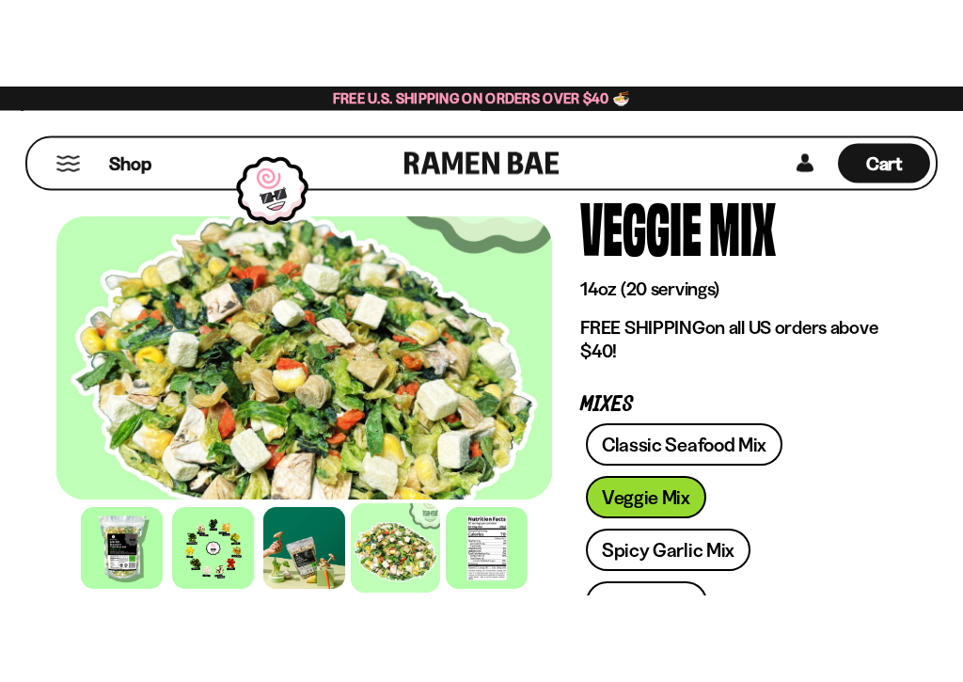
scroll to position [146, 0]
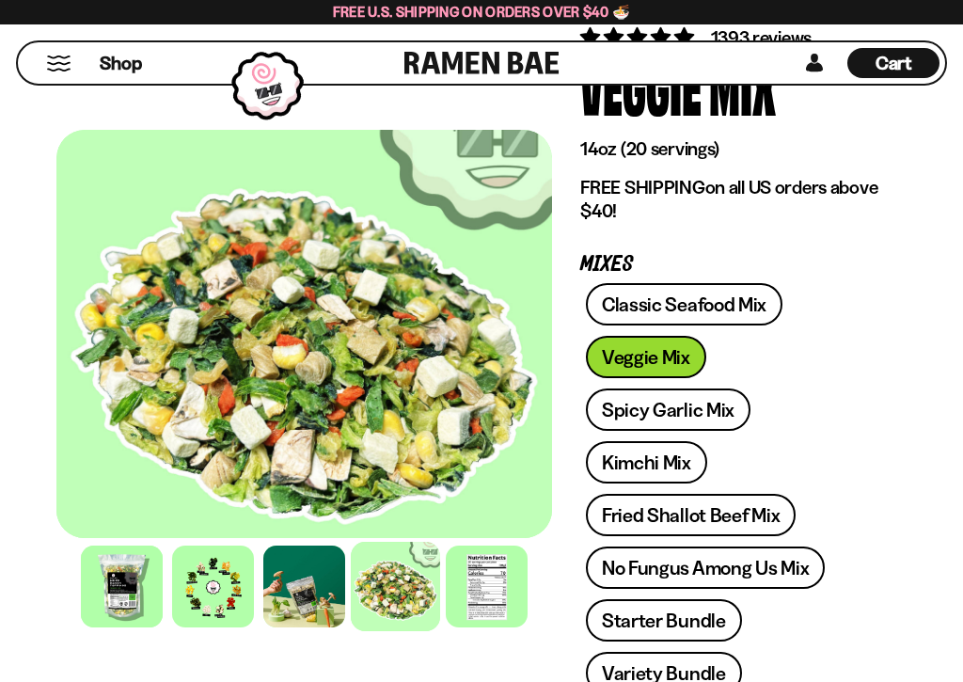
click at [742, 296] on link "Classic Seafood Mix" at bounding box center [684, 304] width 197 height 42
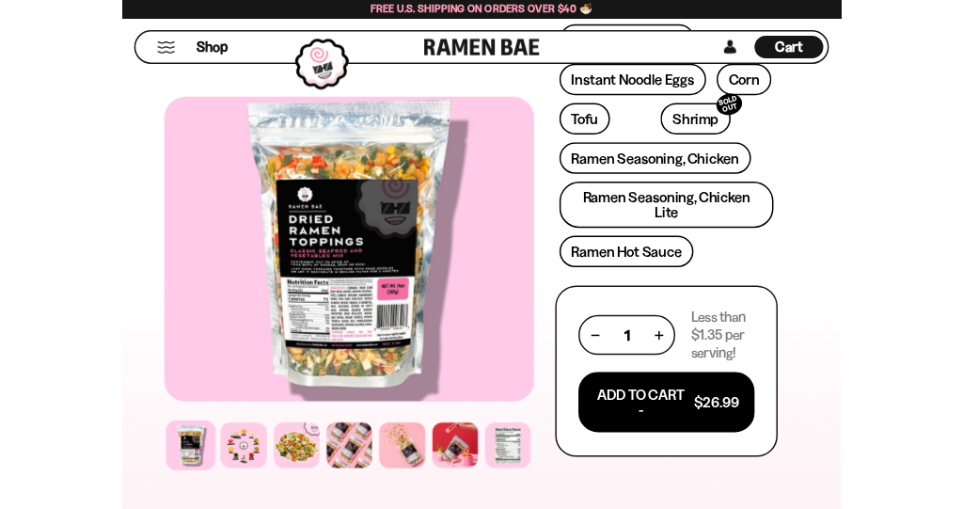
scroll to position [540, 0]
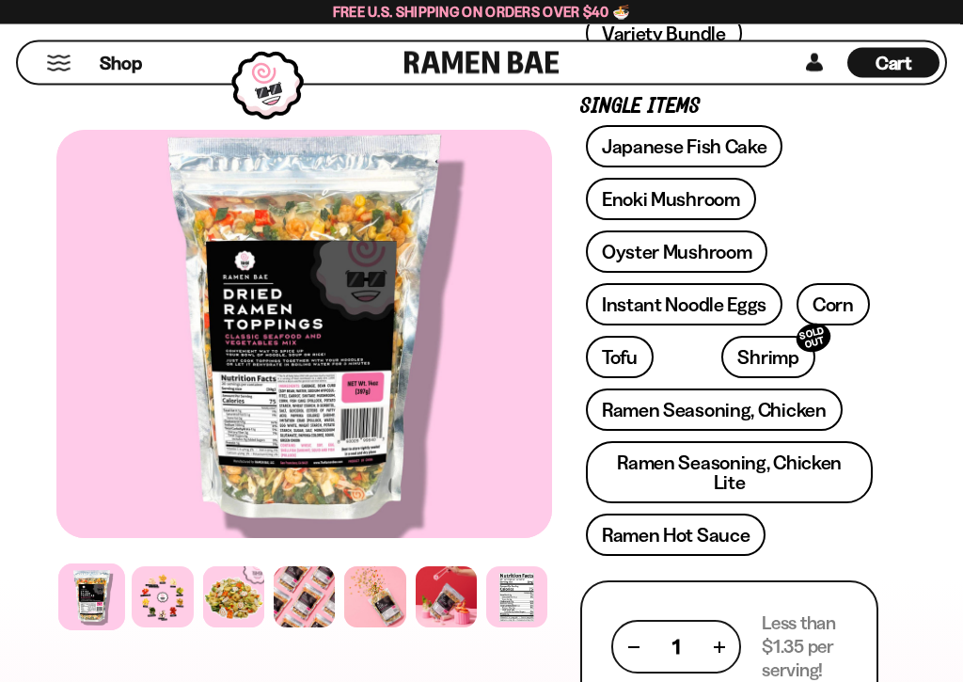
scroll to position [858, 0]
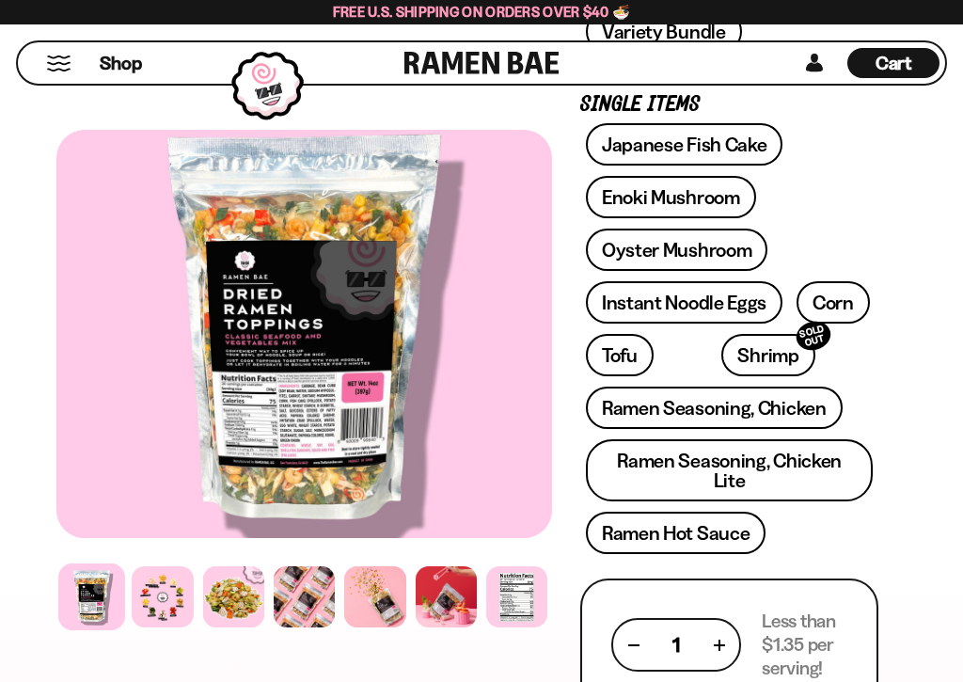
click at [715, 200] on link "Enoki Mushroom" at bounding box center [671, 197] width 170 height 42
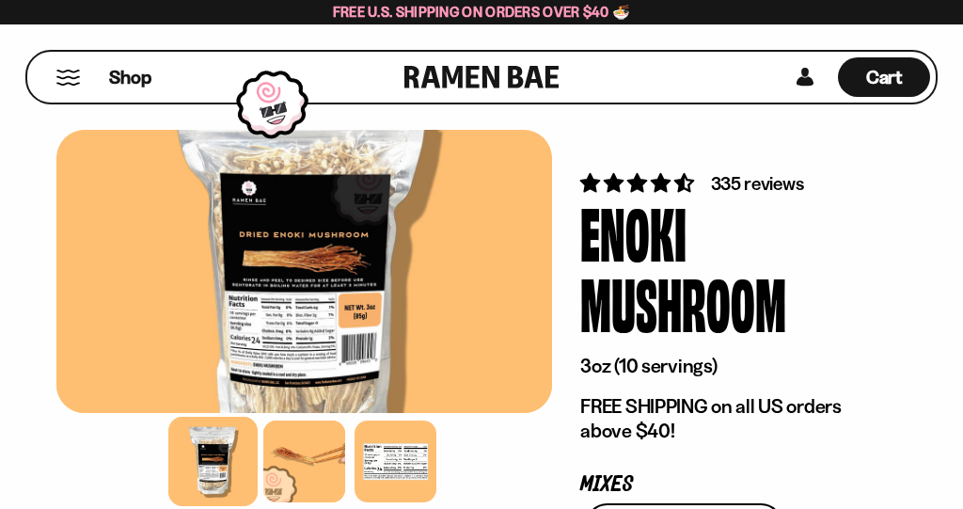
click at [288, 460] on div at bounding box center [304, 461] width 82 height 82
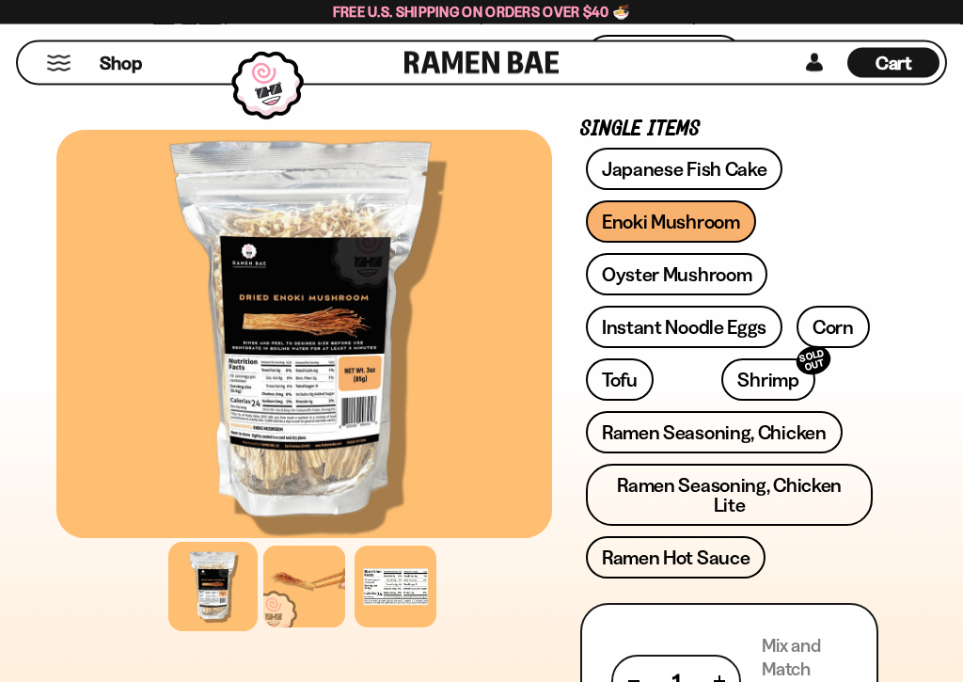
scroll to position [840, 0]
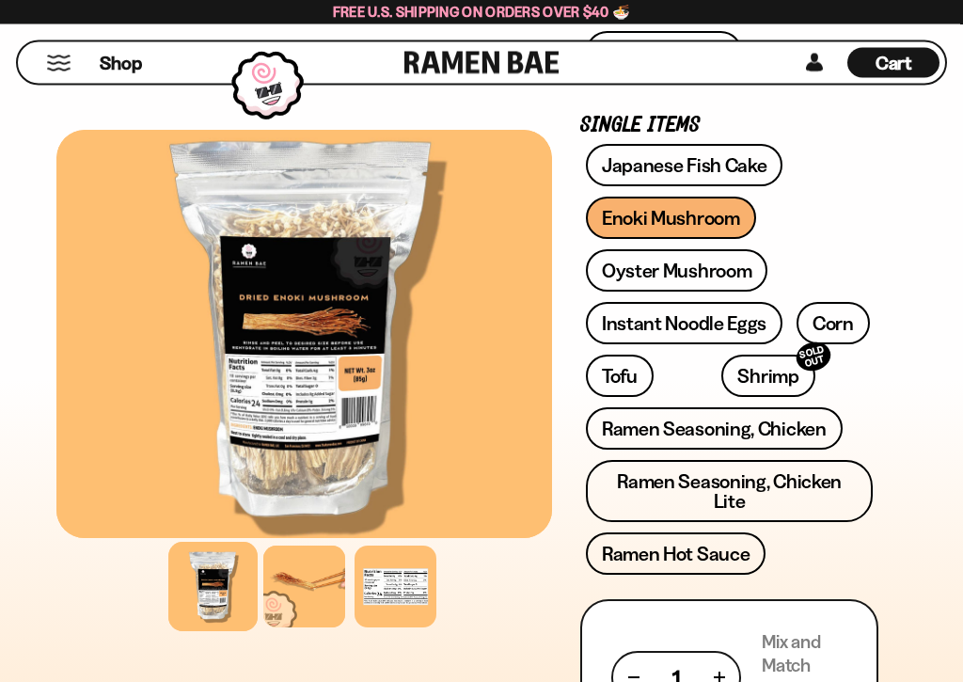
click at [726, 265] on link "Oyster Mushroom" at bounding box center [677, 271] width 182 height 42
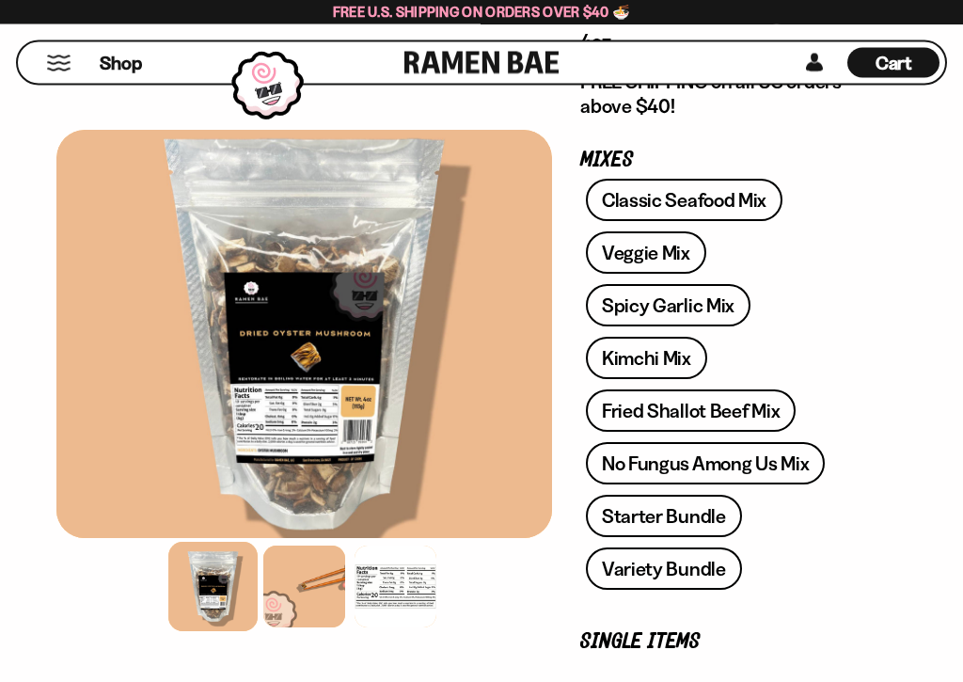
scroll to position [364, 0]
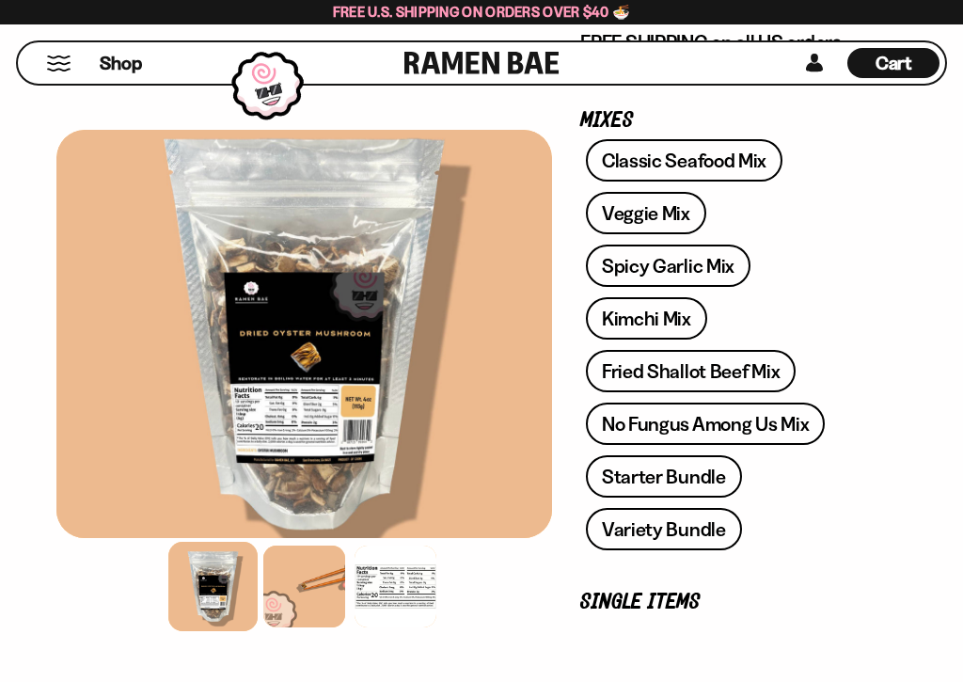
click at [716, 260] on link "Spicy Garlic Mix" at bounding box center [668, 265] width 165 height 42
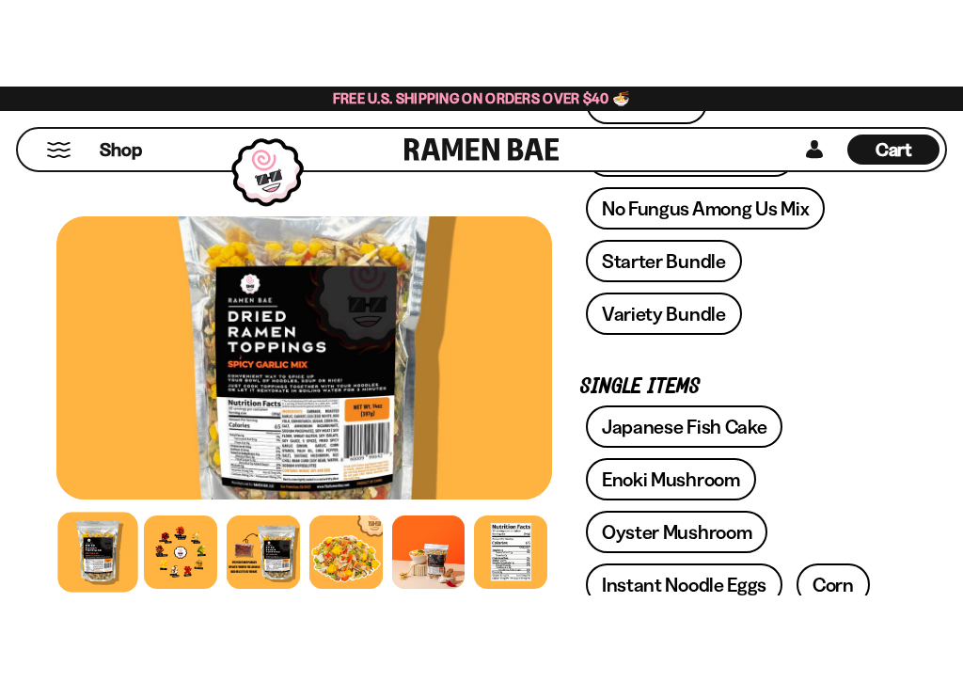
scroll to position [725, 0]
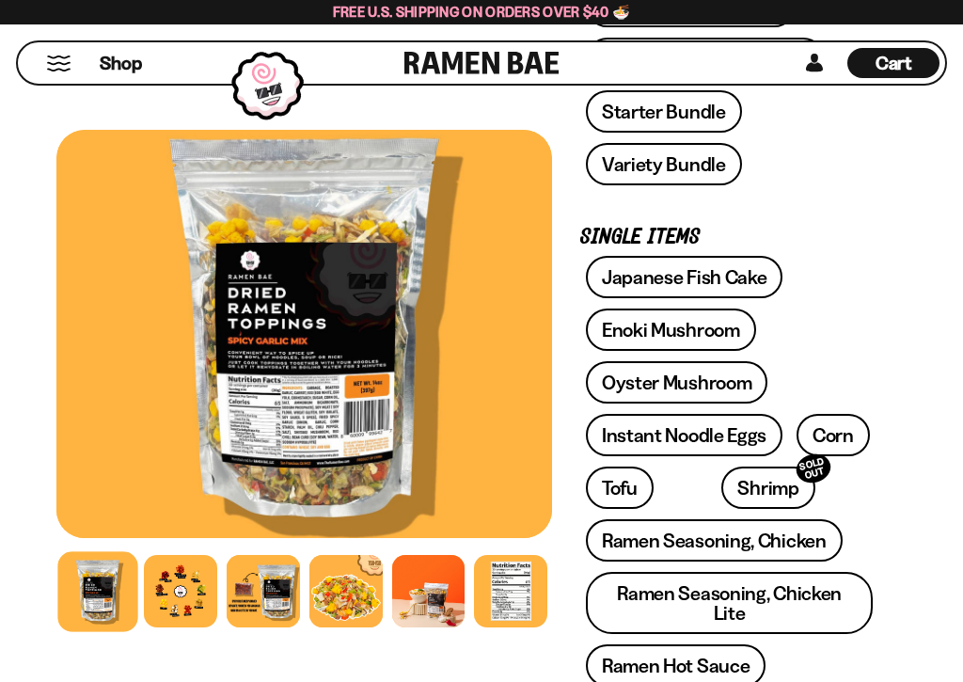
click at [719, 427] on link "Instant Noodle Eggs" at bounding box center [684, 435] width 197 height 42
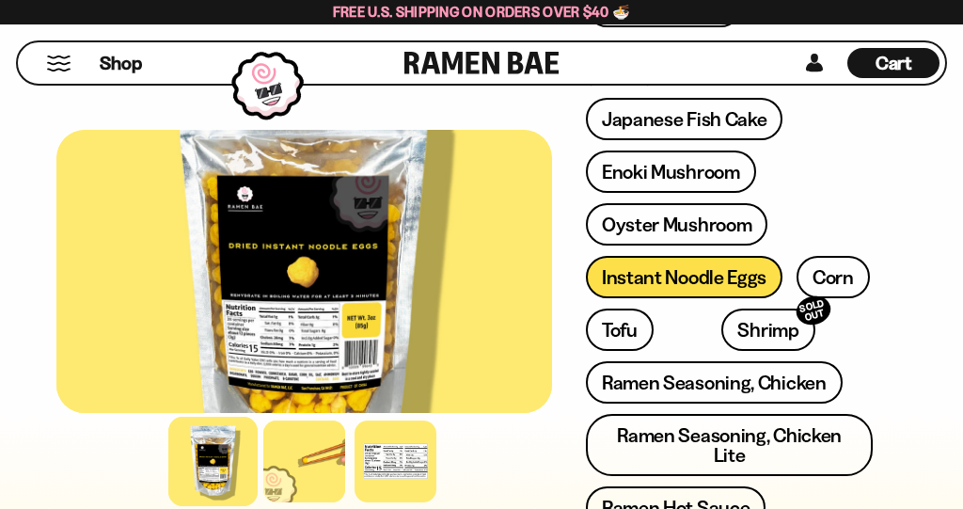
scroll to position [883, 0]
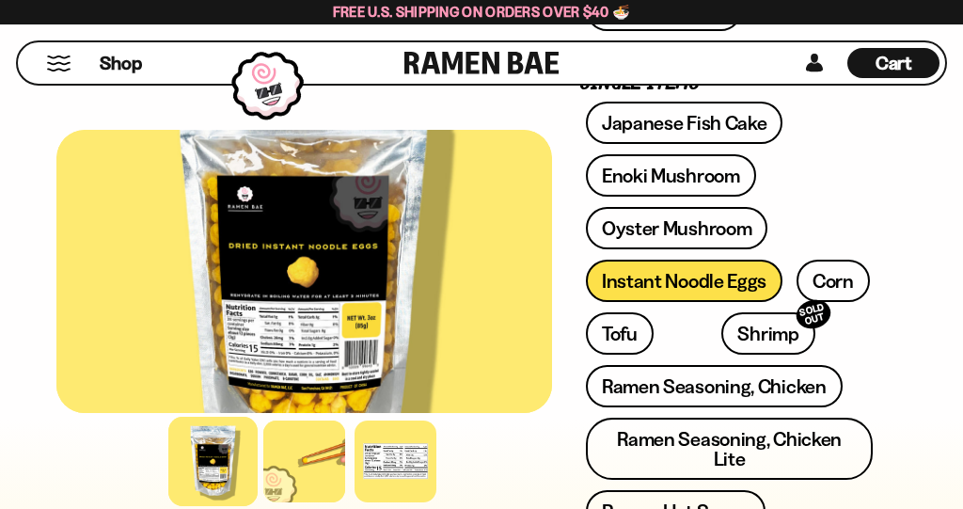
click at [832, 274] on link "Corn" at bounding box center [832, 281] width 73 height 42
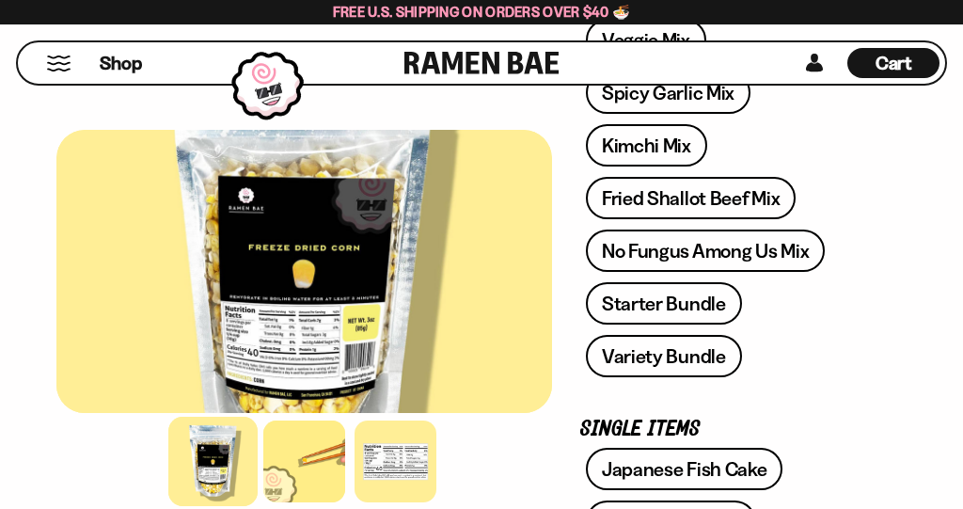
scroll to position [462, 0]
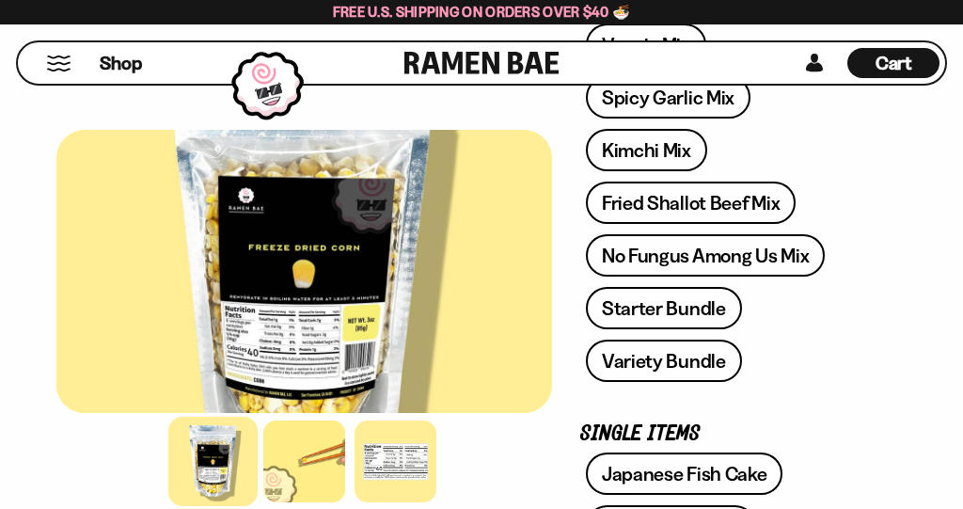
click at [688, 297] on link "Starter Bundle" at bounding box center [664, 308] width 156 height 42
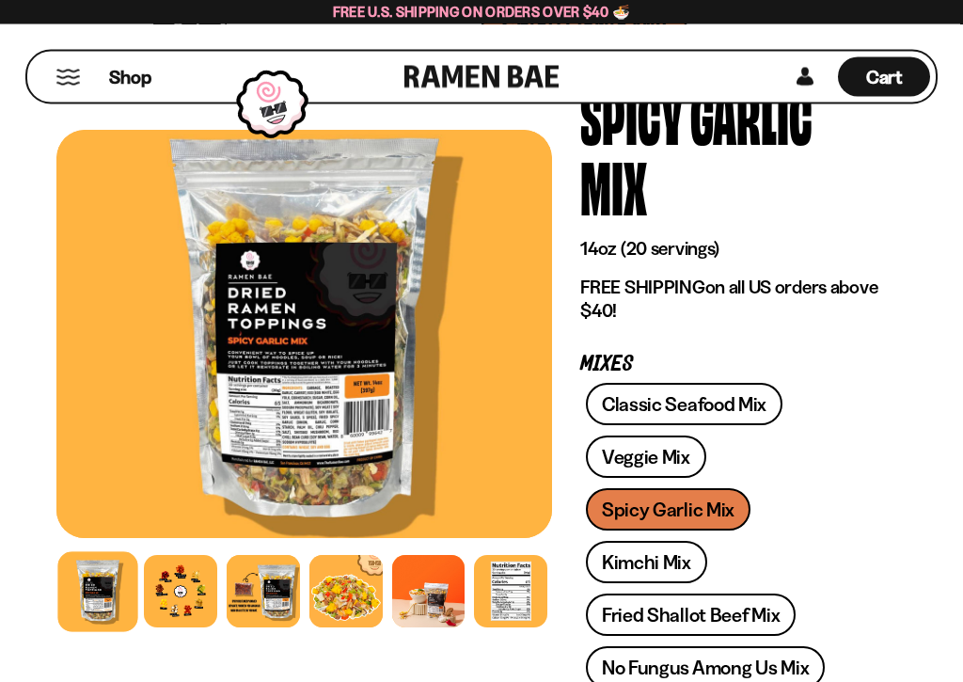
scroll to position [117, 0]
click at [744, 389] on link "Classic Seafood Mix" at bounding box center [684, 404] width 197 height 42
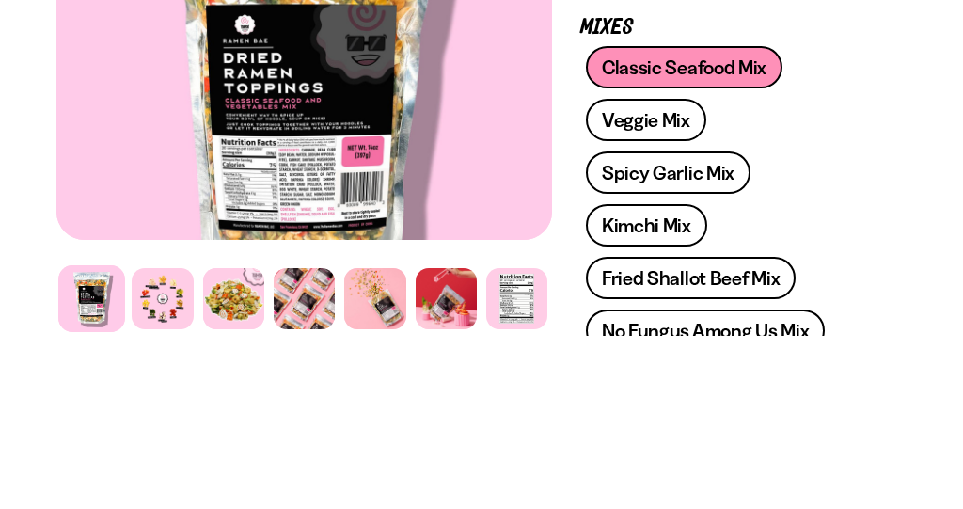
scroll to position [453, 0]
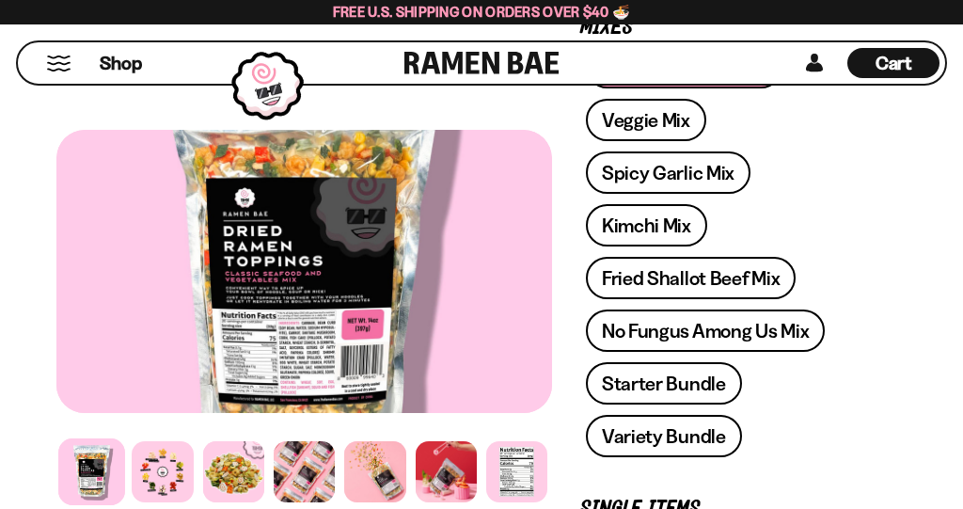
click at [663, 224] on link "Kimchi Mix" at bounding box center [646, 225] width 121 height 42
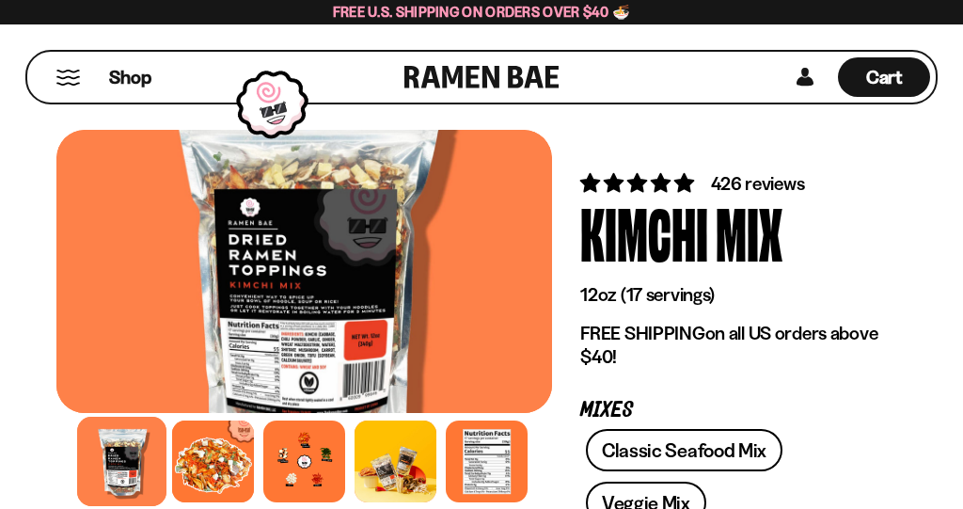
click at [304, 462] on div at bounding box center [304, 461] width 82 height 82
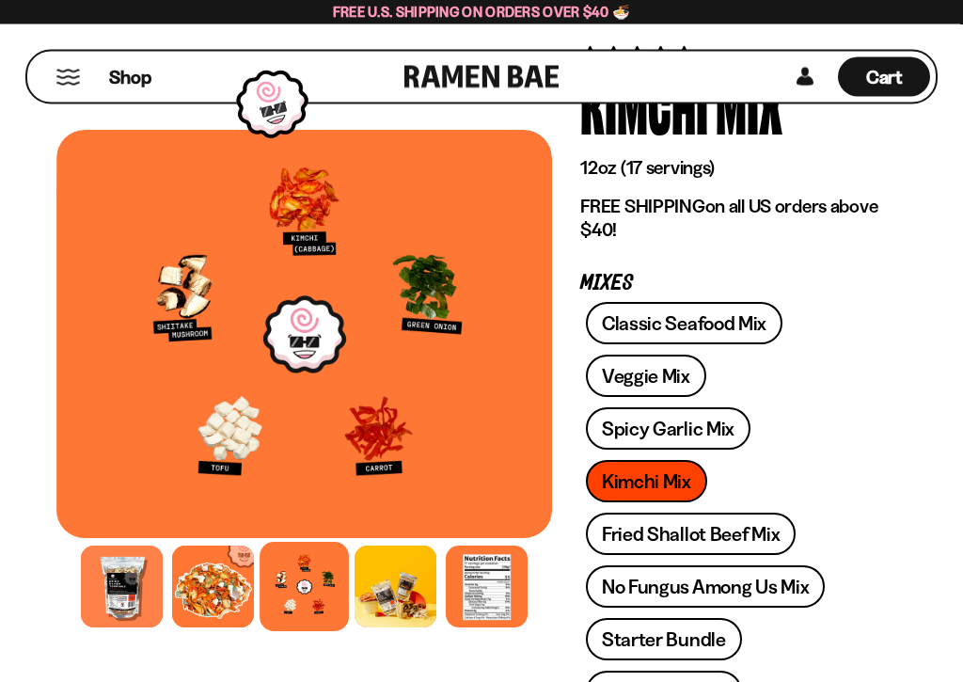
scroll to position [128, 0]
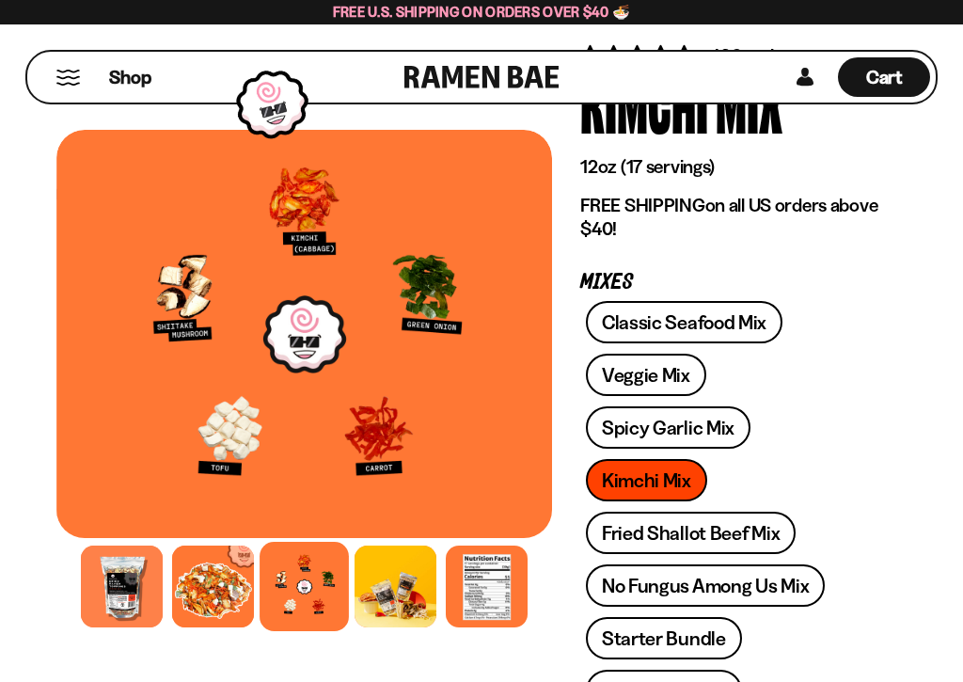
click at [676, 366] on link "Veggie Mix" at bounding box center [646, 375] width 120 height 42
